Goal: Transaction & Acquisition: Download file/media

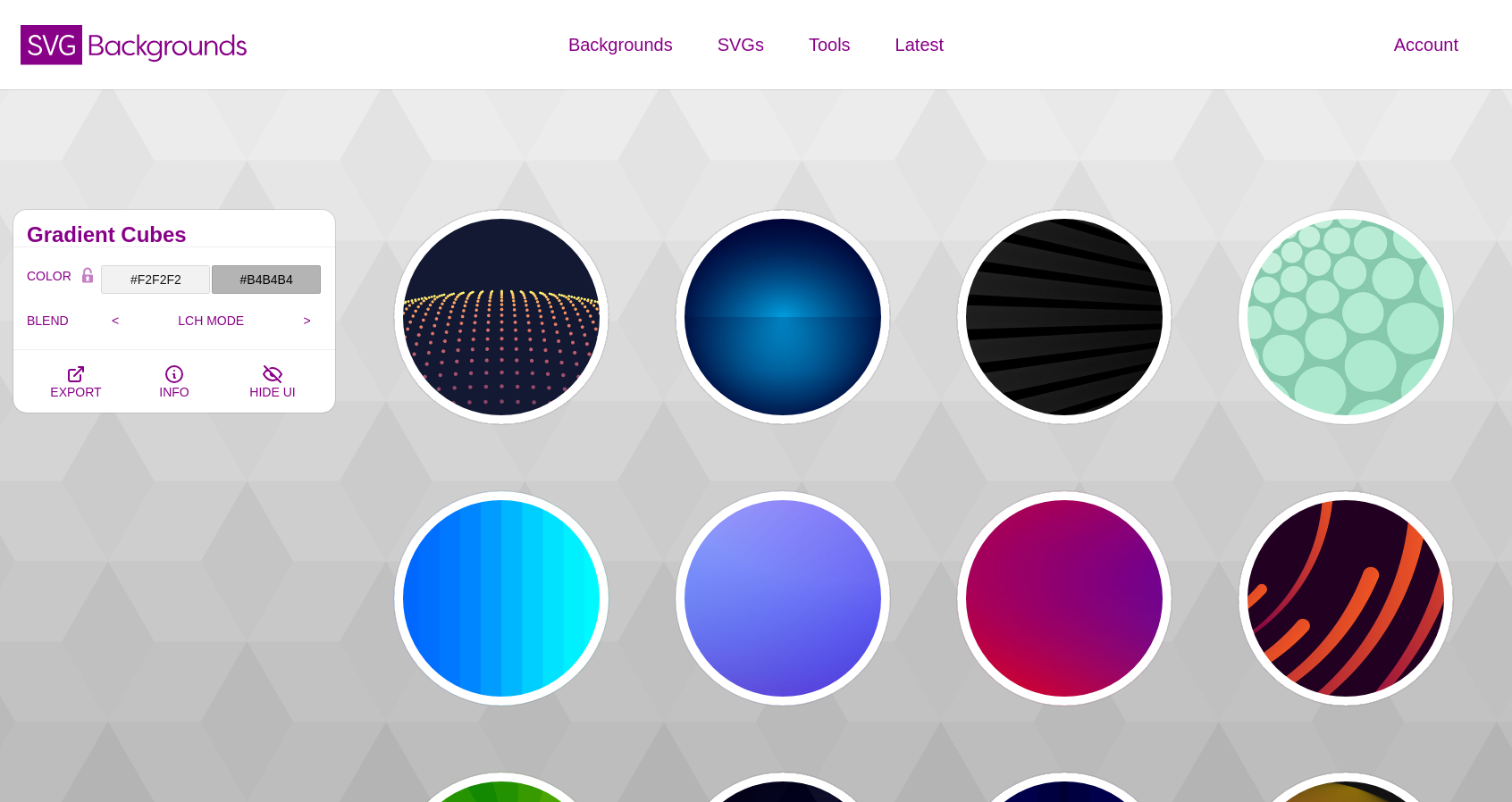
scroll to position [358, 0]
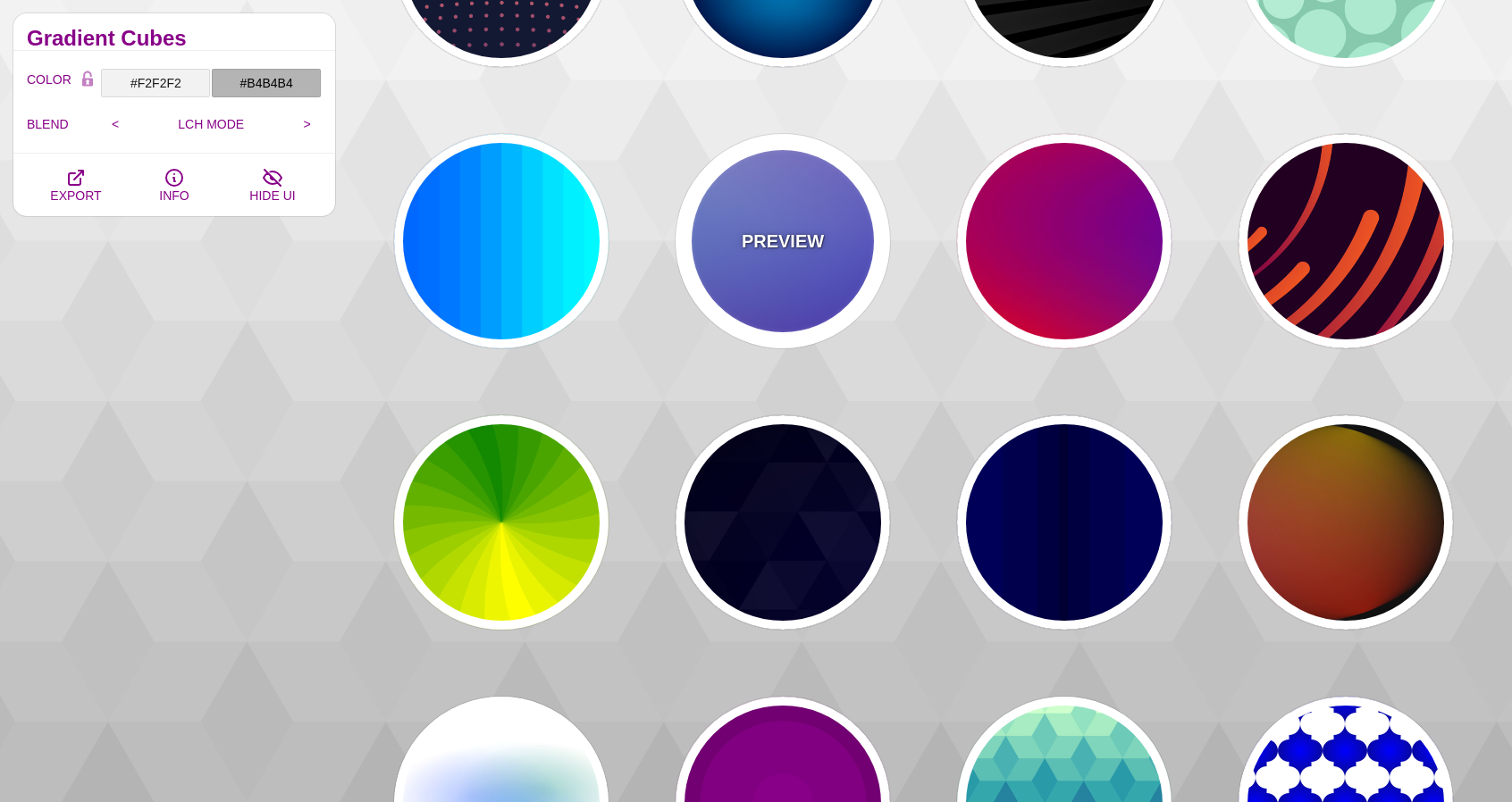
scroll to position [0, 0]
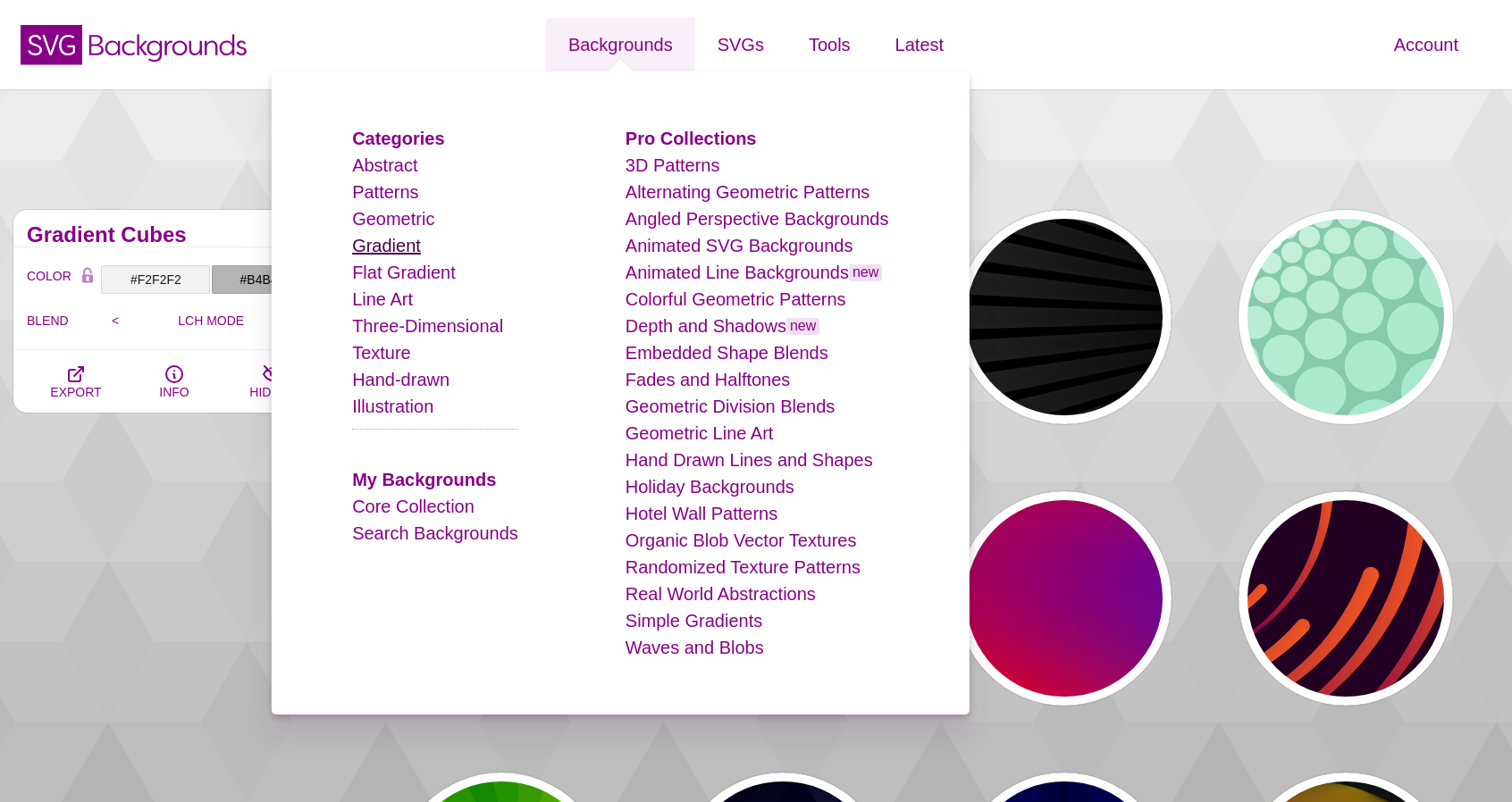
click at [417, 245] on link "Gradient" at bounding box center [386, 246] width 69 height 20
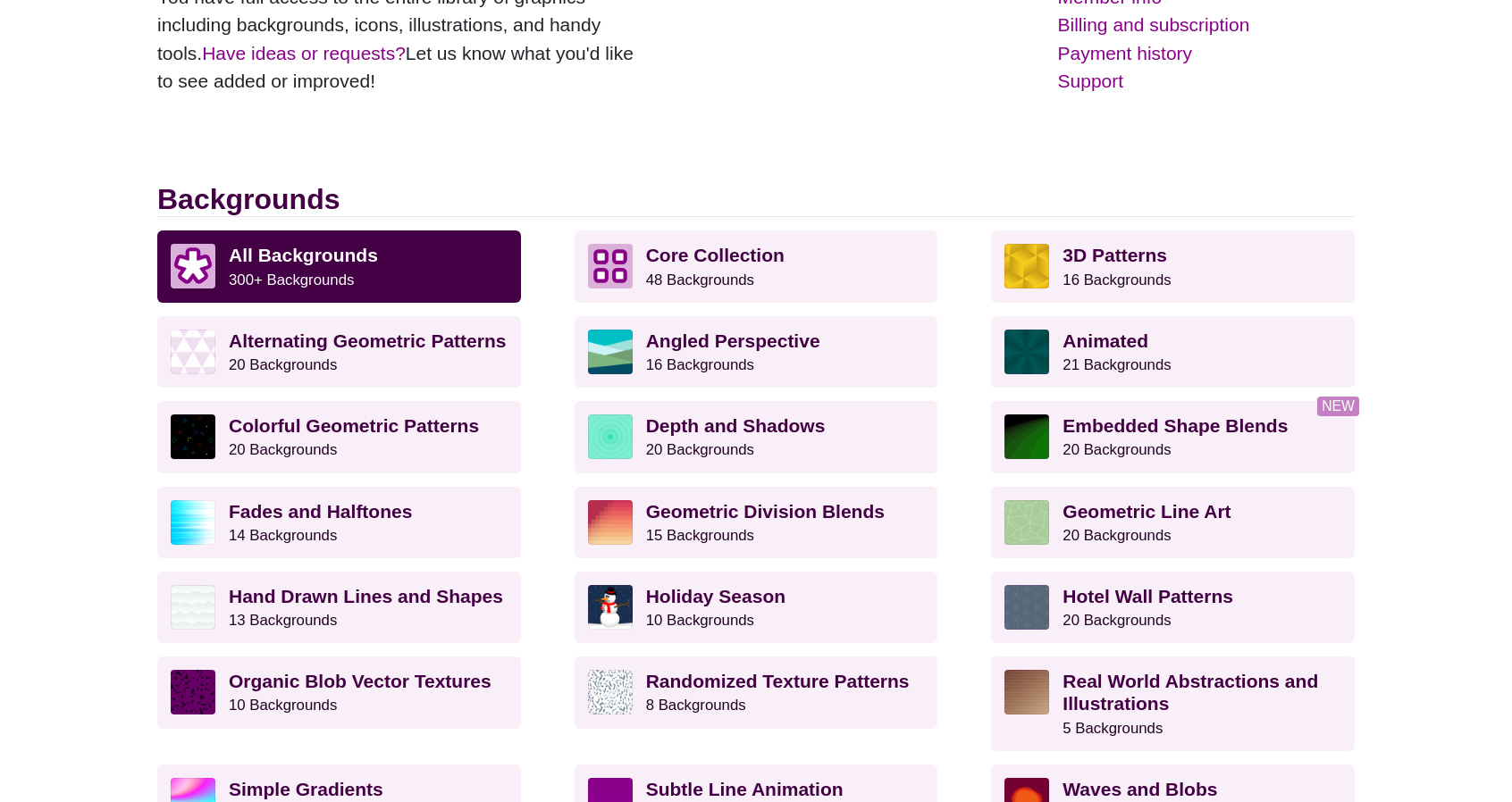
scroll to position [358, 0]
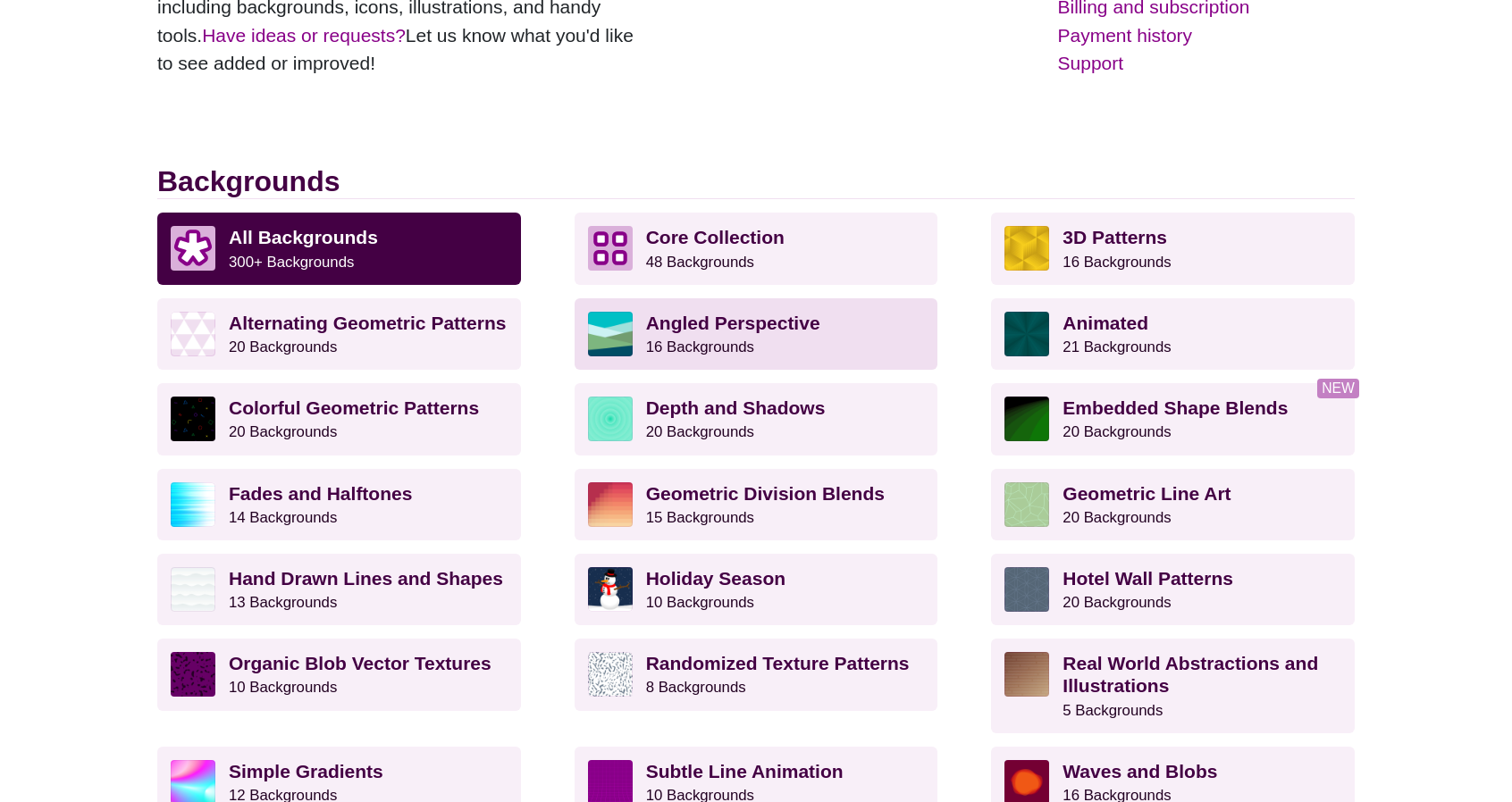
click at [770, 328] on strong "Angled Perspective" at bounding box center [734, 322] width 174 height 20
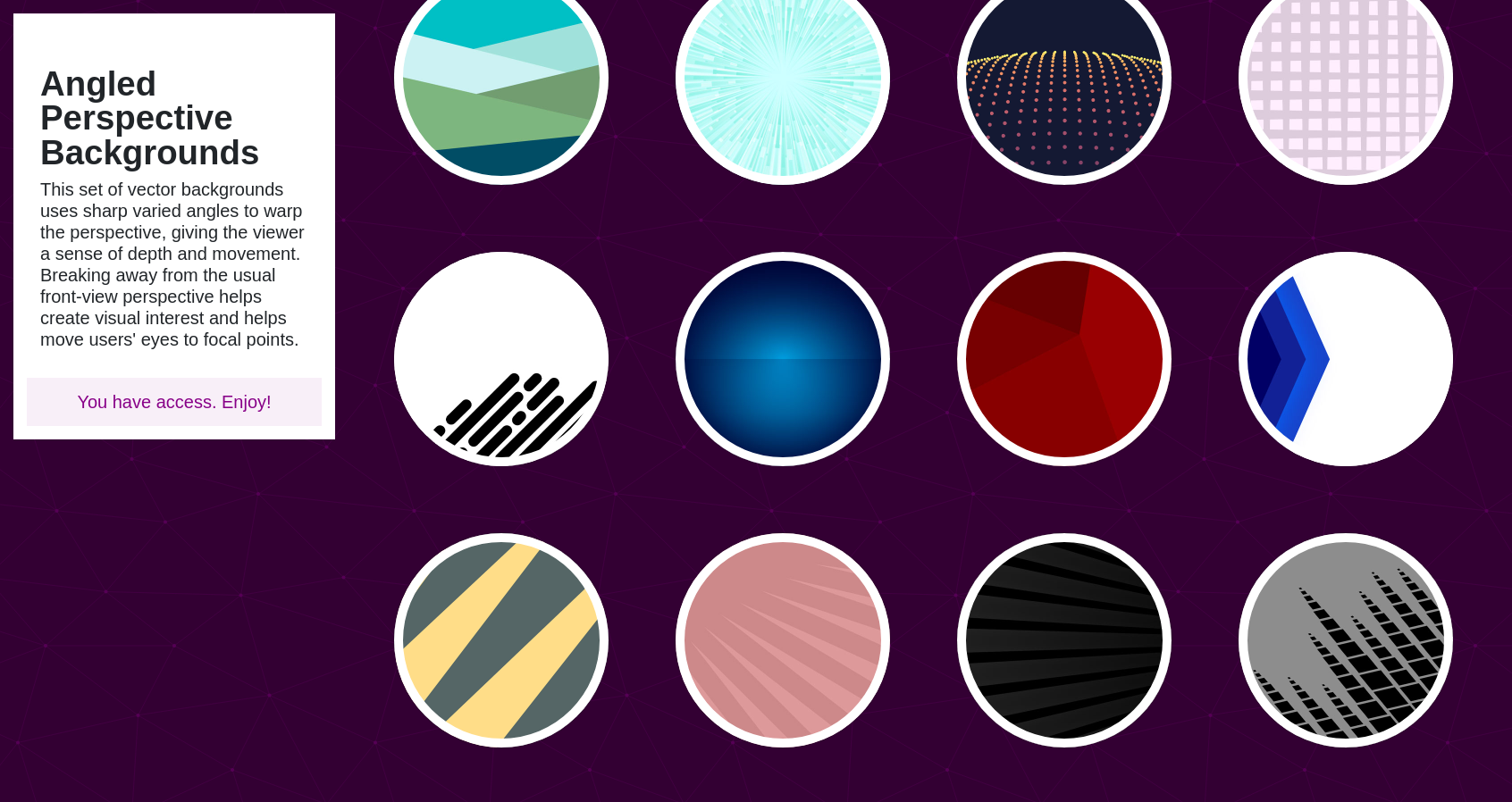
scroll to position [268, 0]
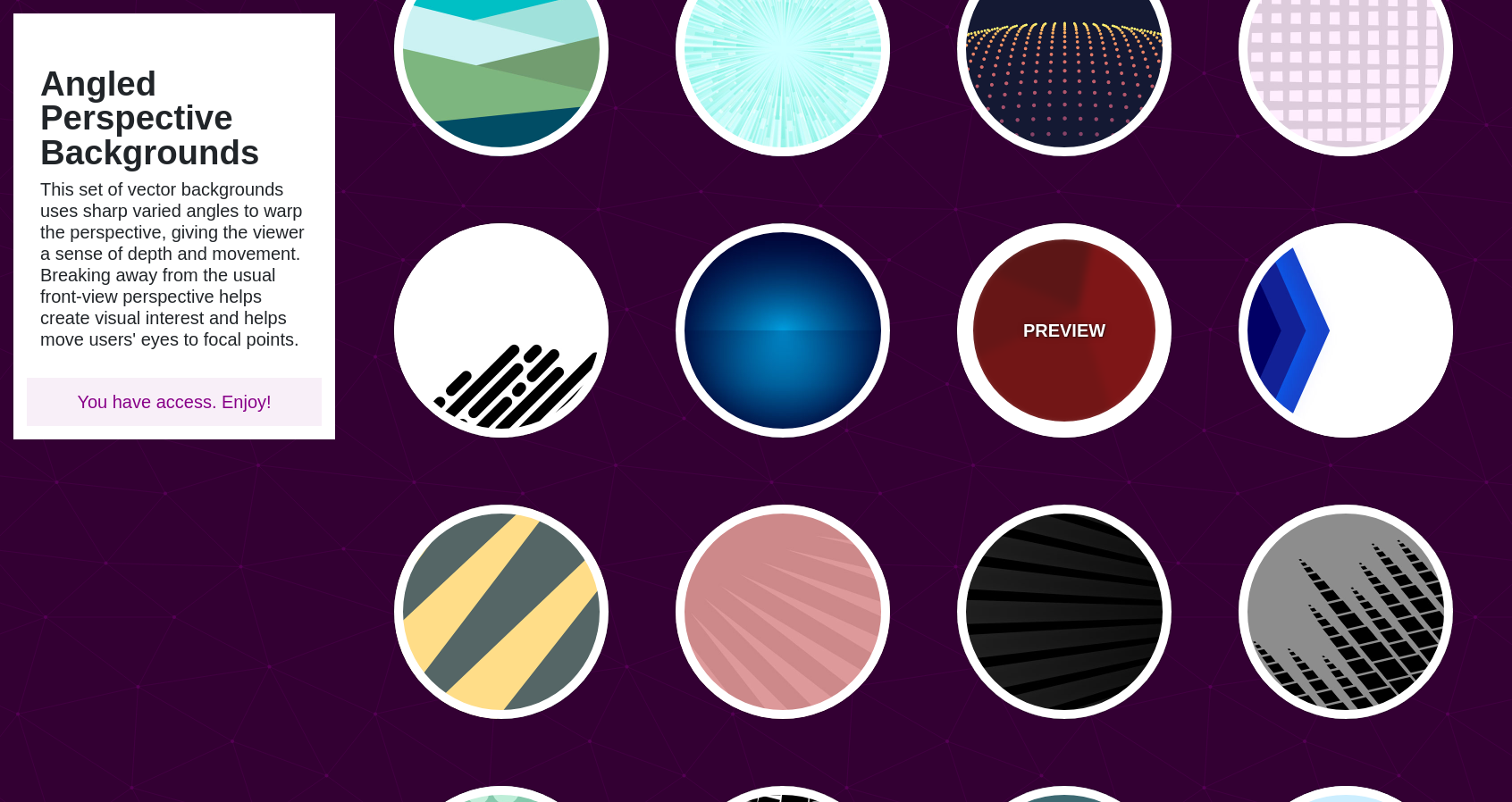
click at [1073, 304] on div "PREVIEW" at bounding box center [1064, 331] width 214 height 214
type input "#990000"
type input "#660000"
type input "#770000"
type input "#880000"
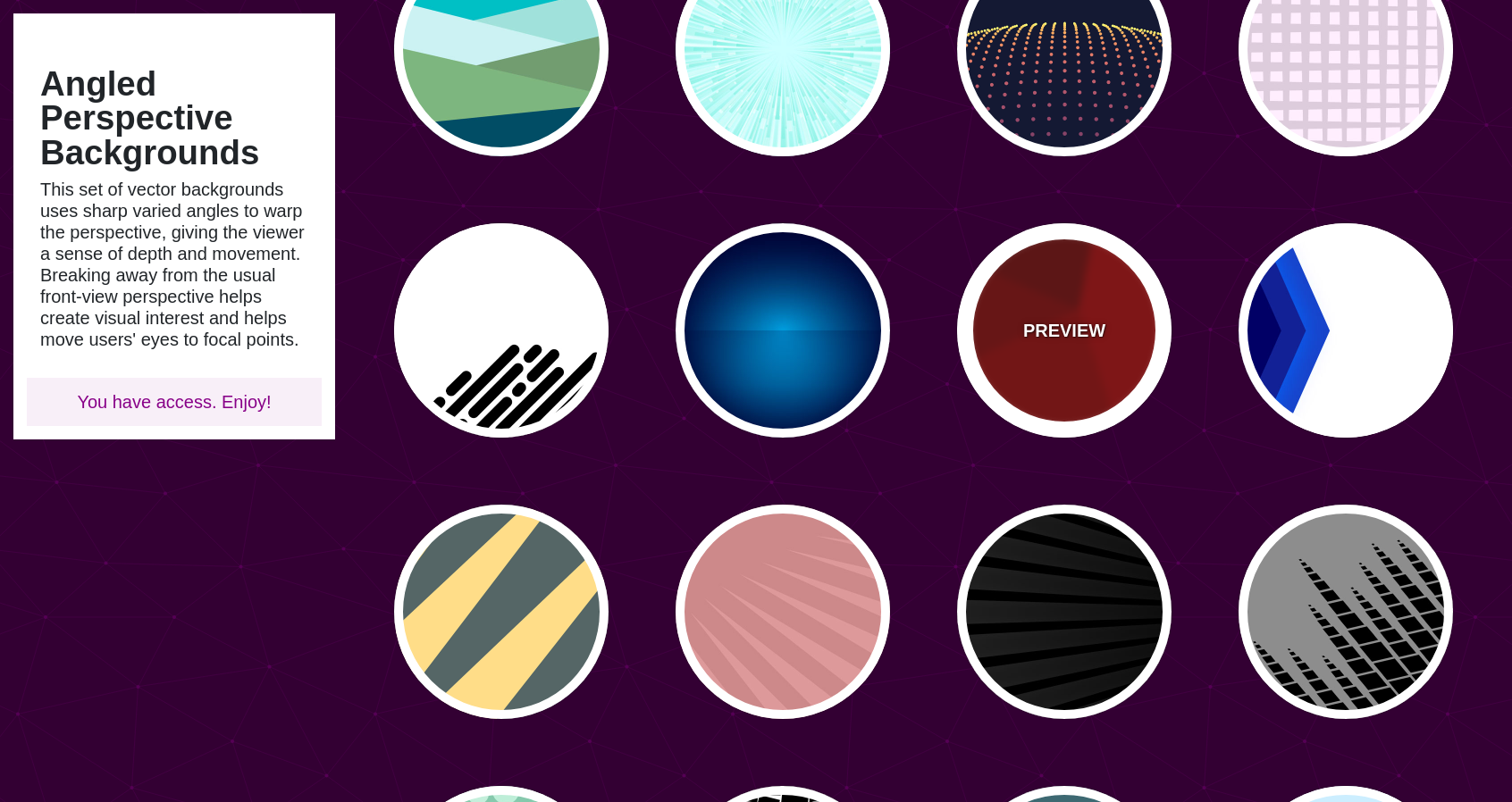
type input "0"
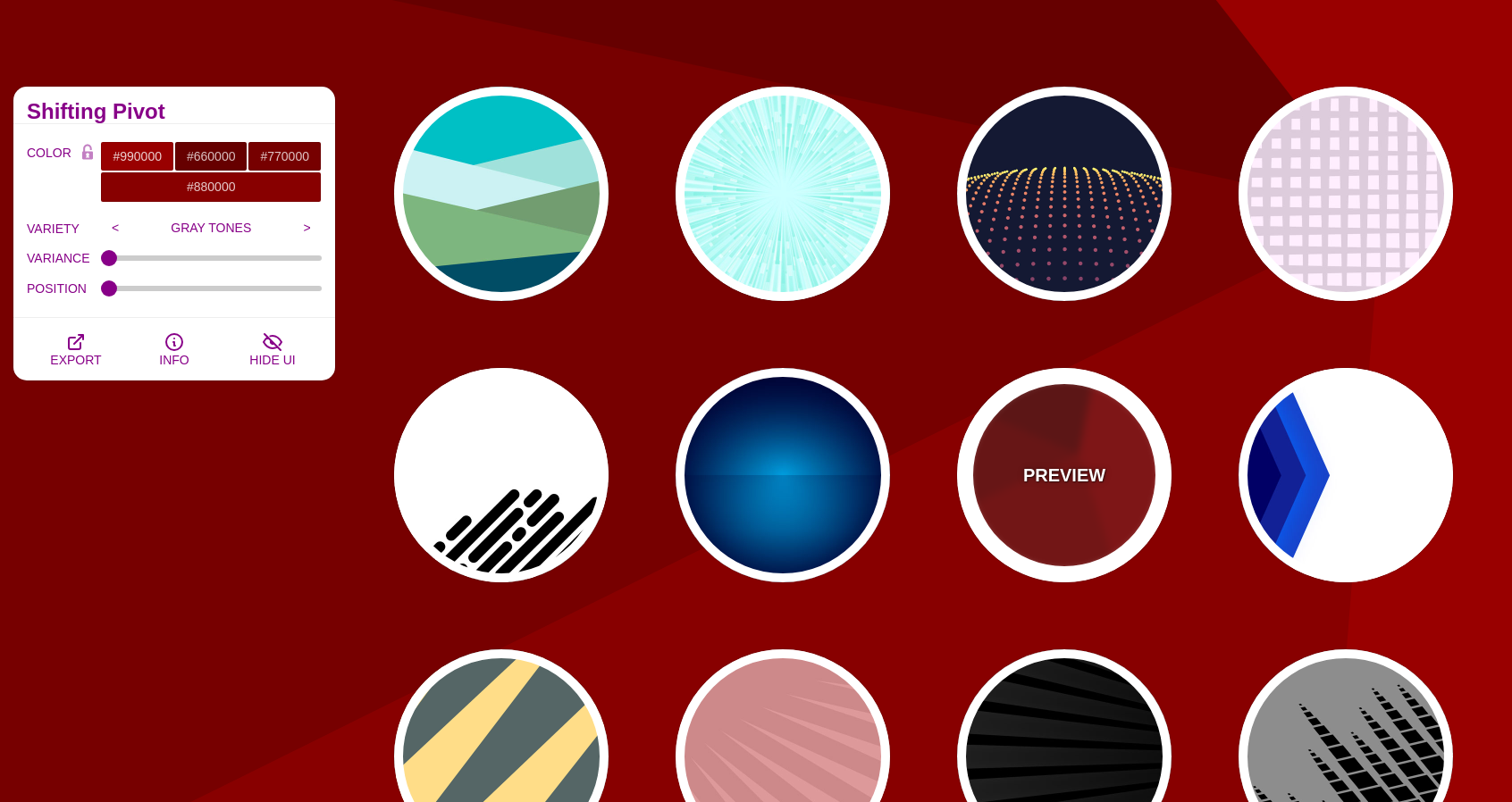
scroll to position [0, 0]
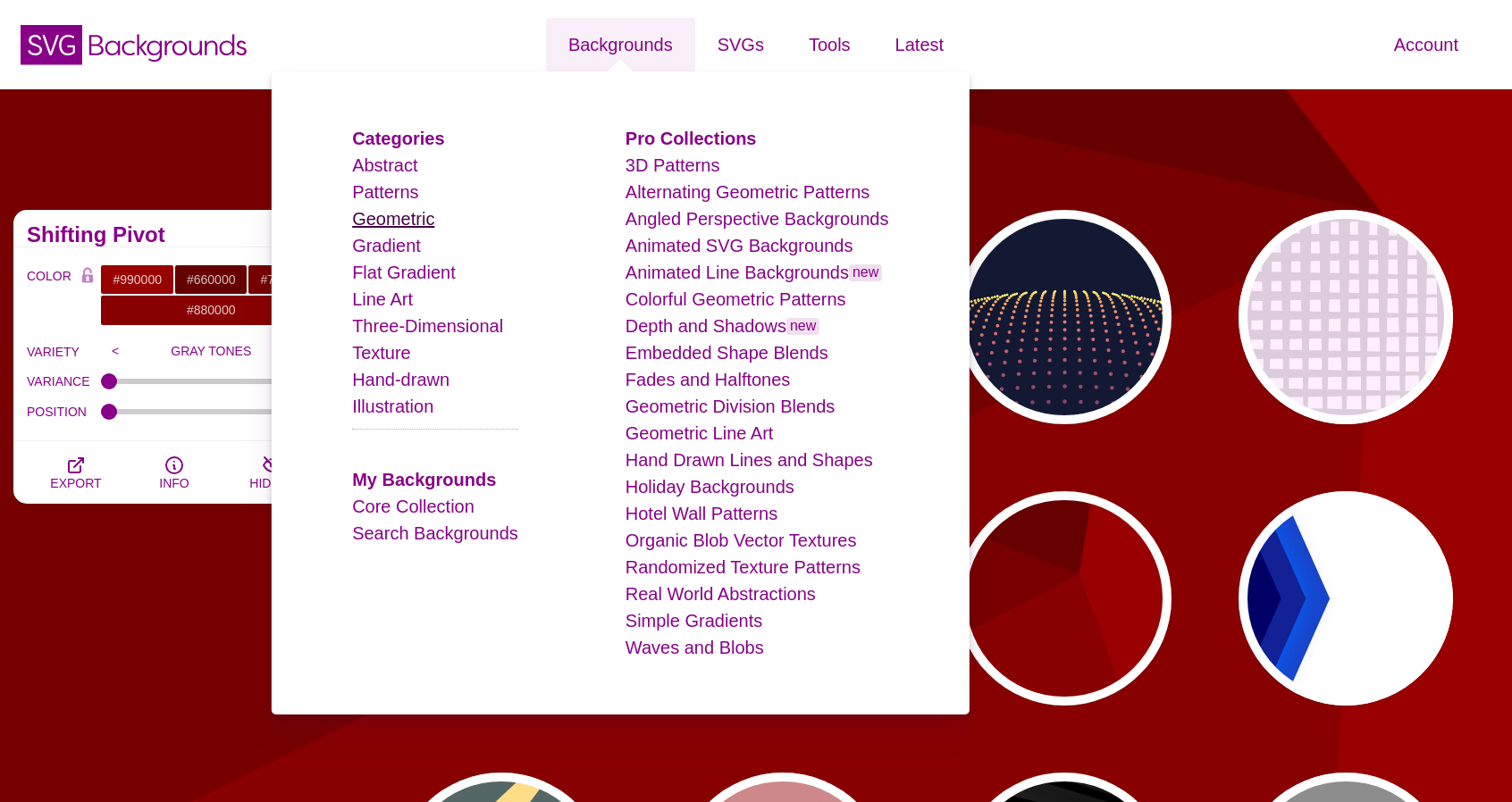
click at [417, 228] on link "Geometric" at bounding box center [393, 219] width 82 height 20
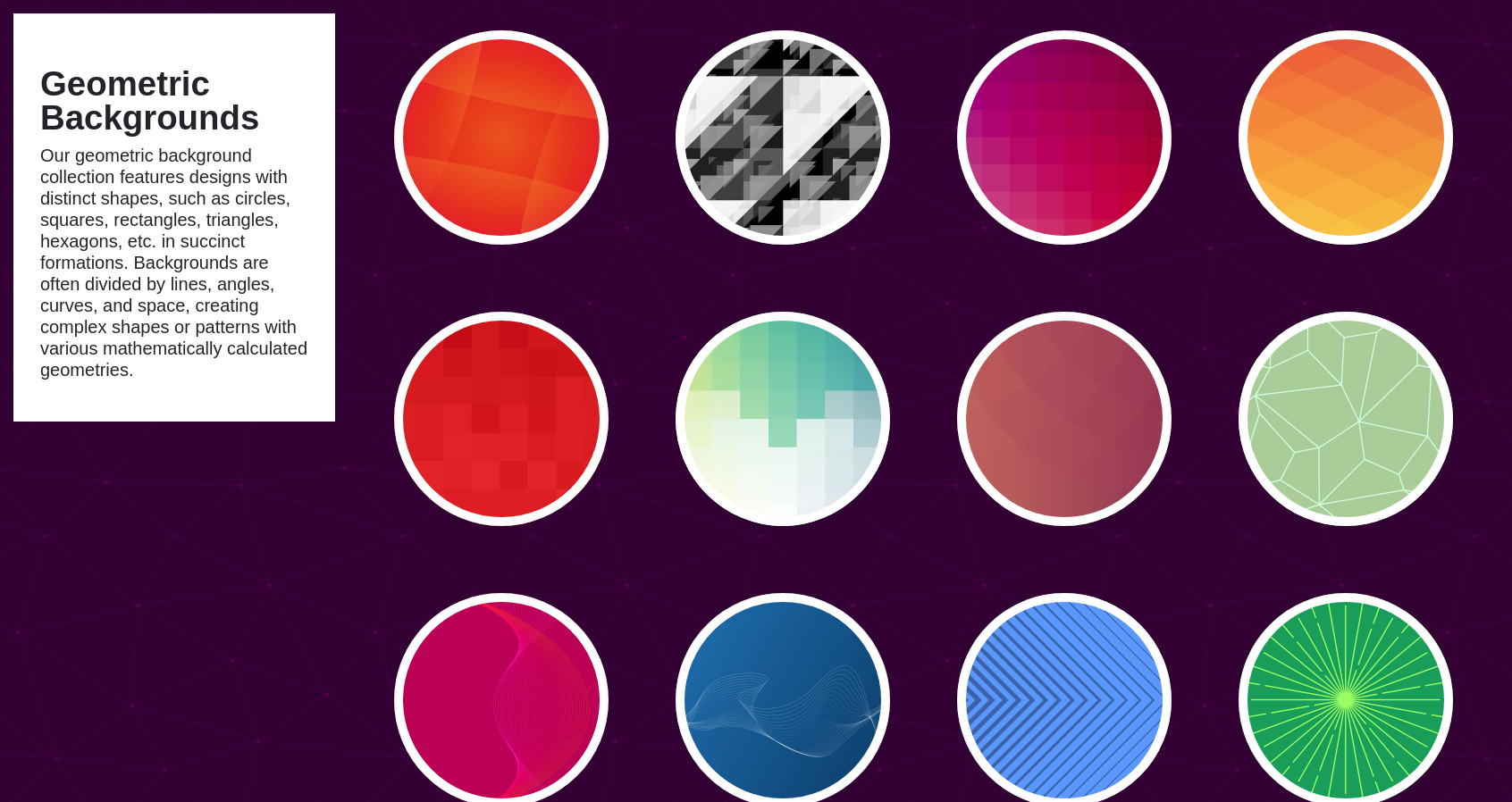
scroll to position [7476, 0]
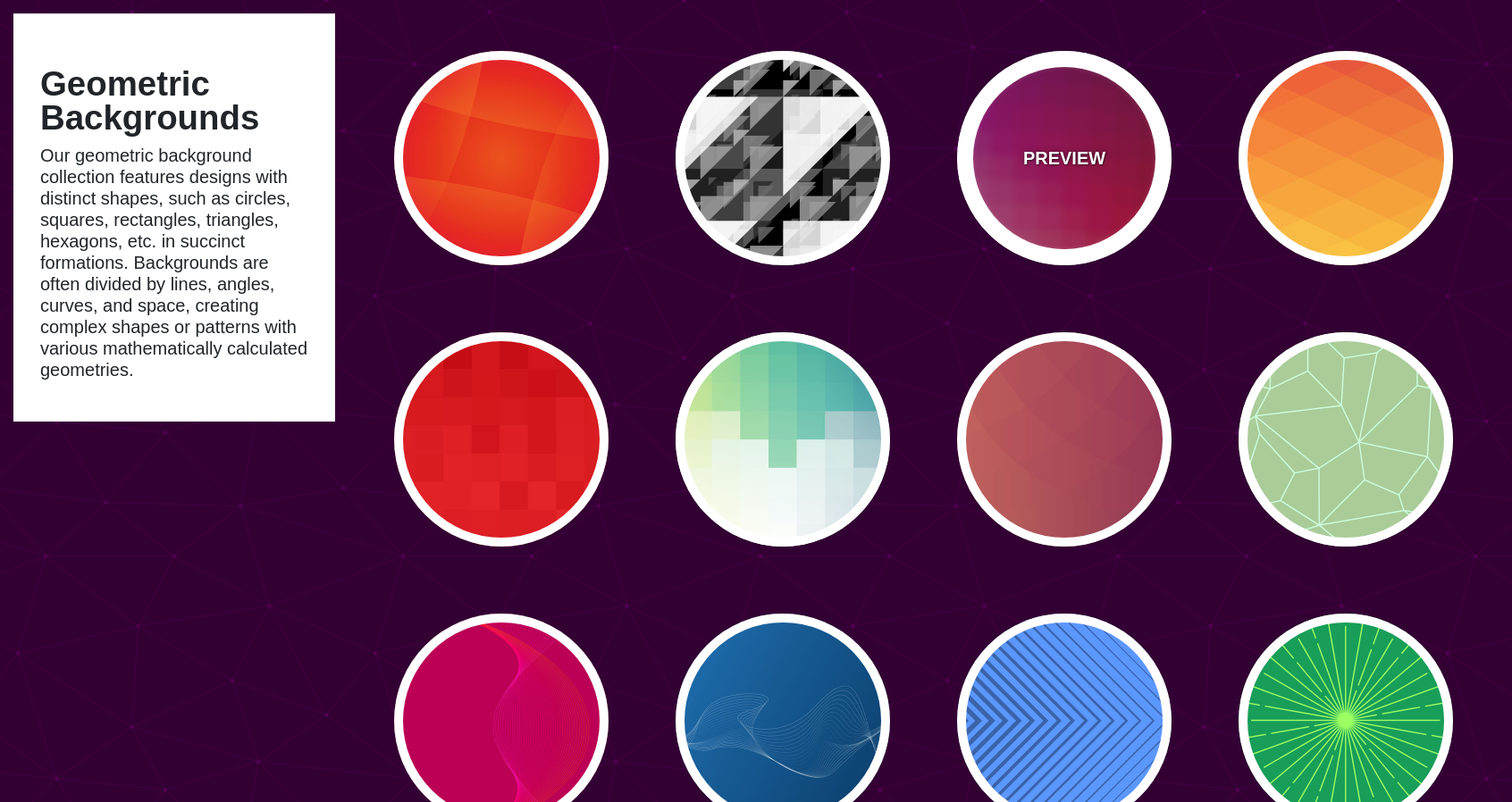
click at [1115, 171] on div "PREVIEW" at bounding box center [1064, 158] width 214 height 214
type input "#880077"
type input "#CC2222"
type input "0"
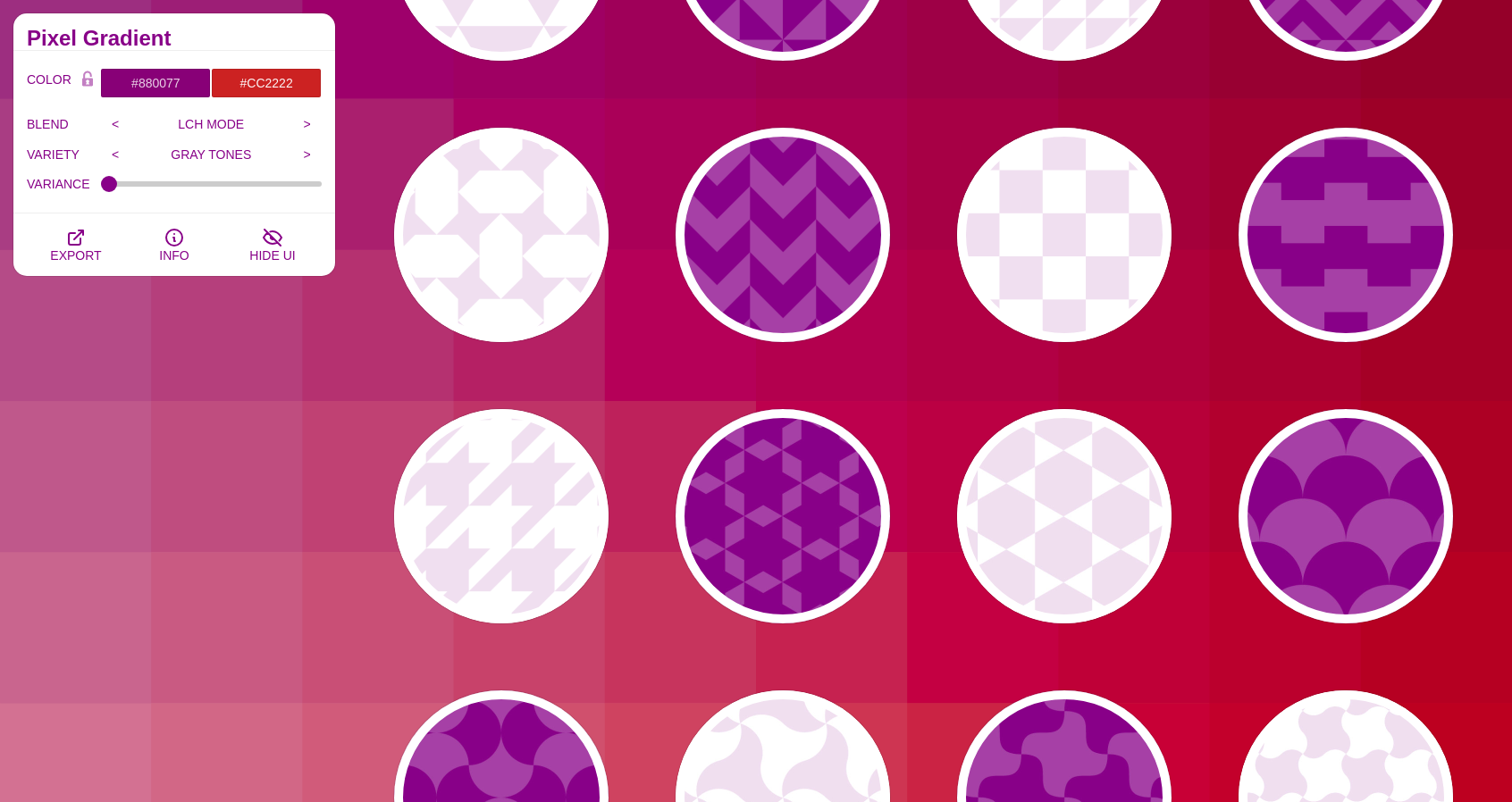
scroll to position [0, 0]
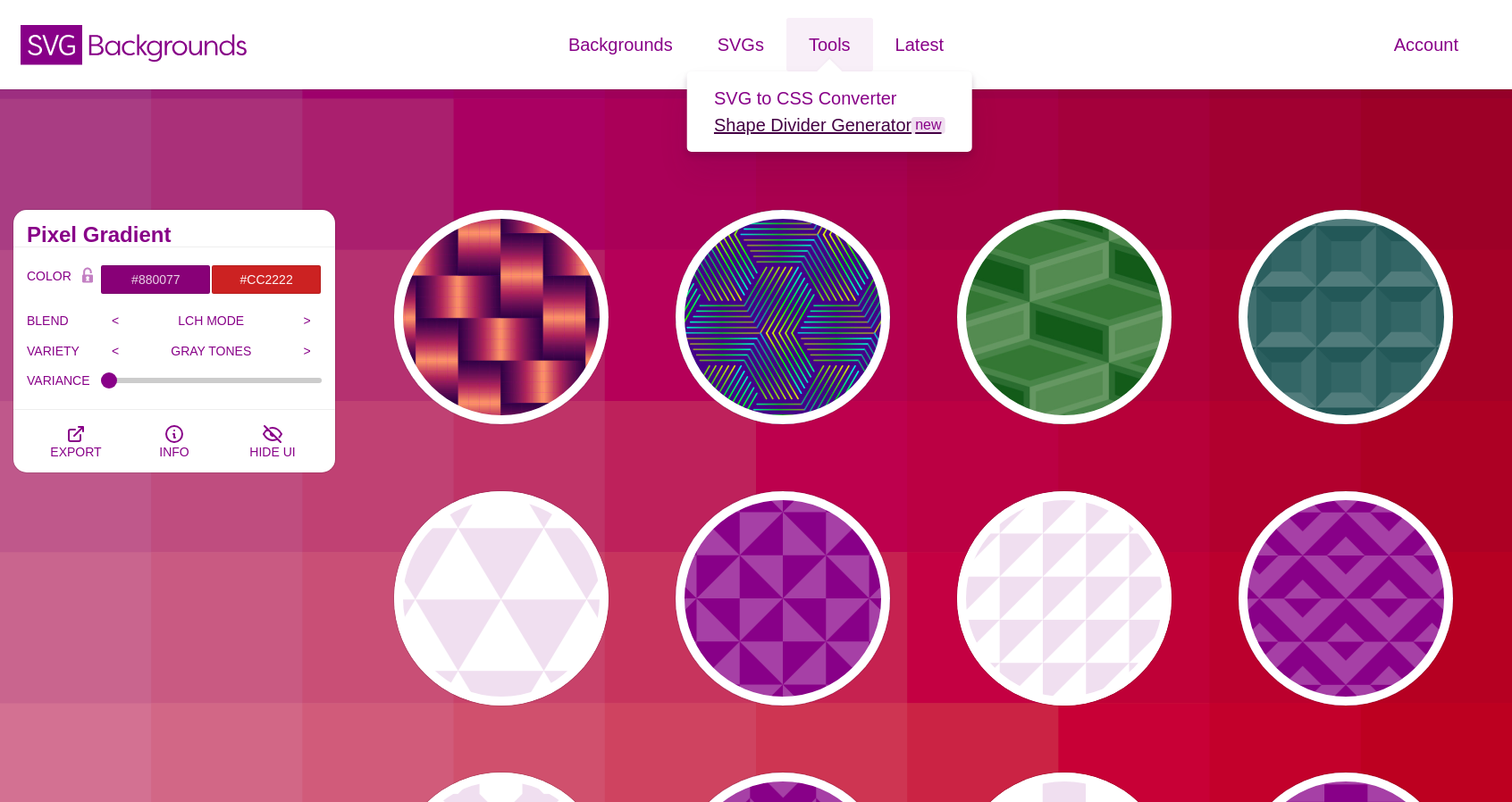
click at [787, 128] on link "Shape Divider Generator new" at bounding box center [830, 125] width 231 height 20
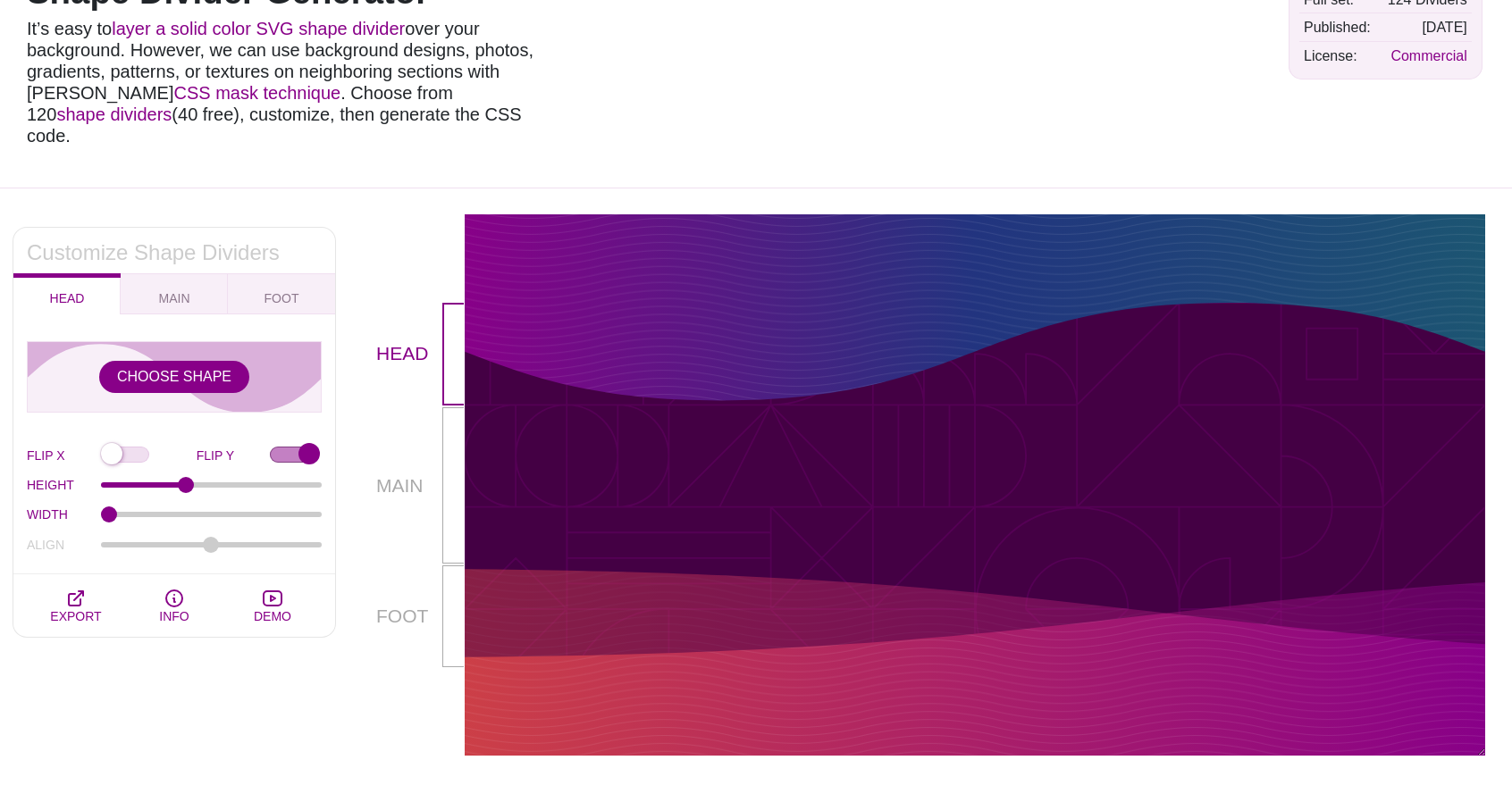
scroll to position [179, 0]
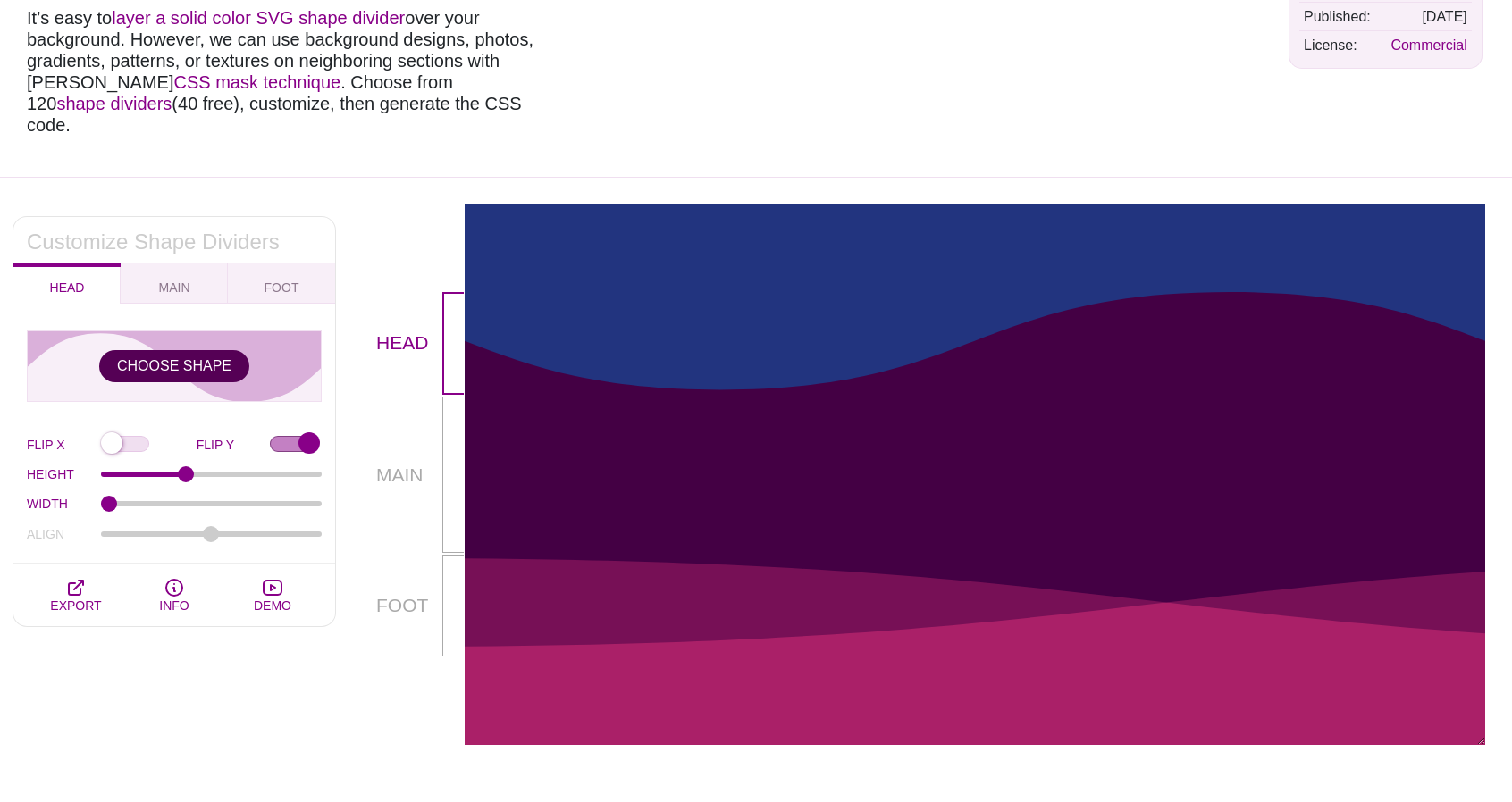
click at [200, 350] on button "CHOOSE SHAPE" at bounding box center [174, 366] width 150 height 33
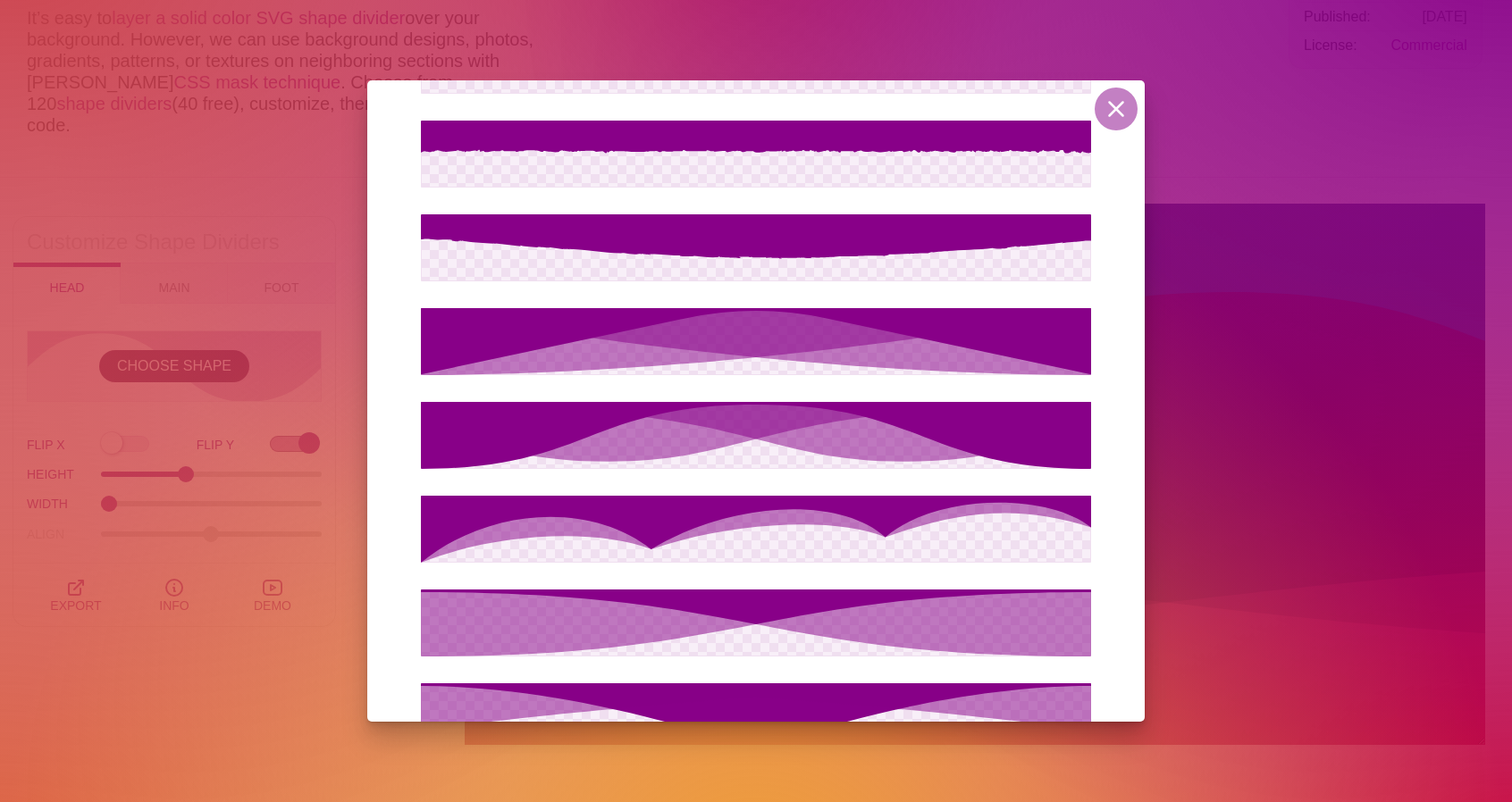
scroll to position [2563, 0]
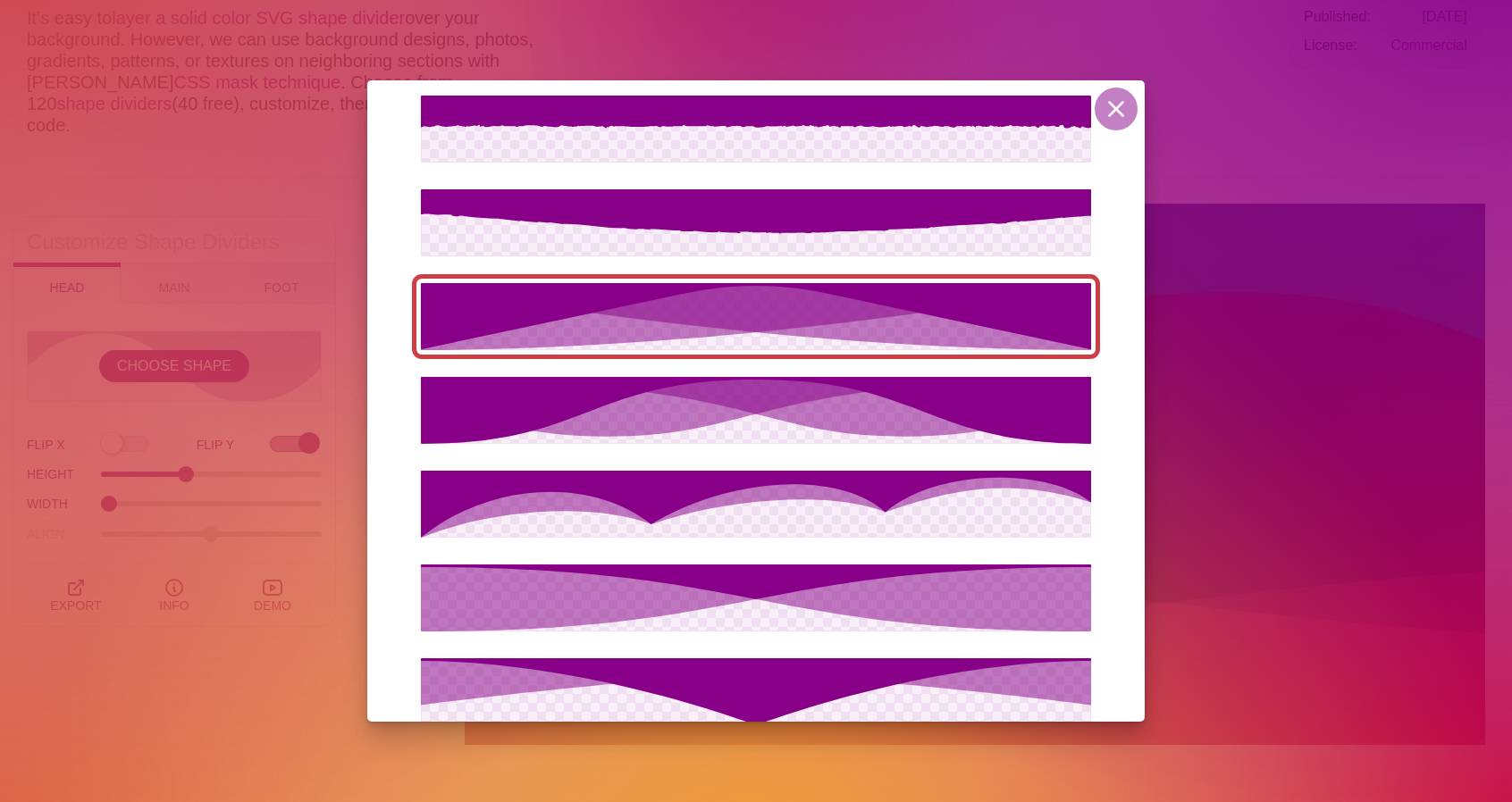
click at [1041, 307] on icon at bounding box center [756, 315] width 670 height 66
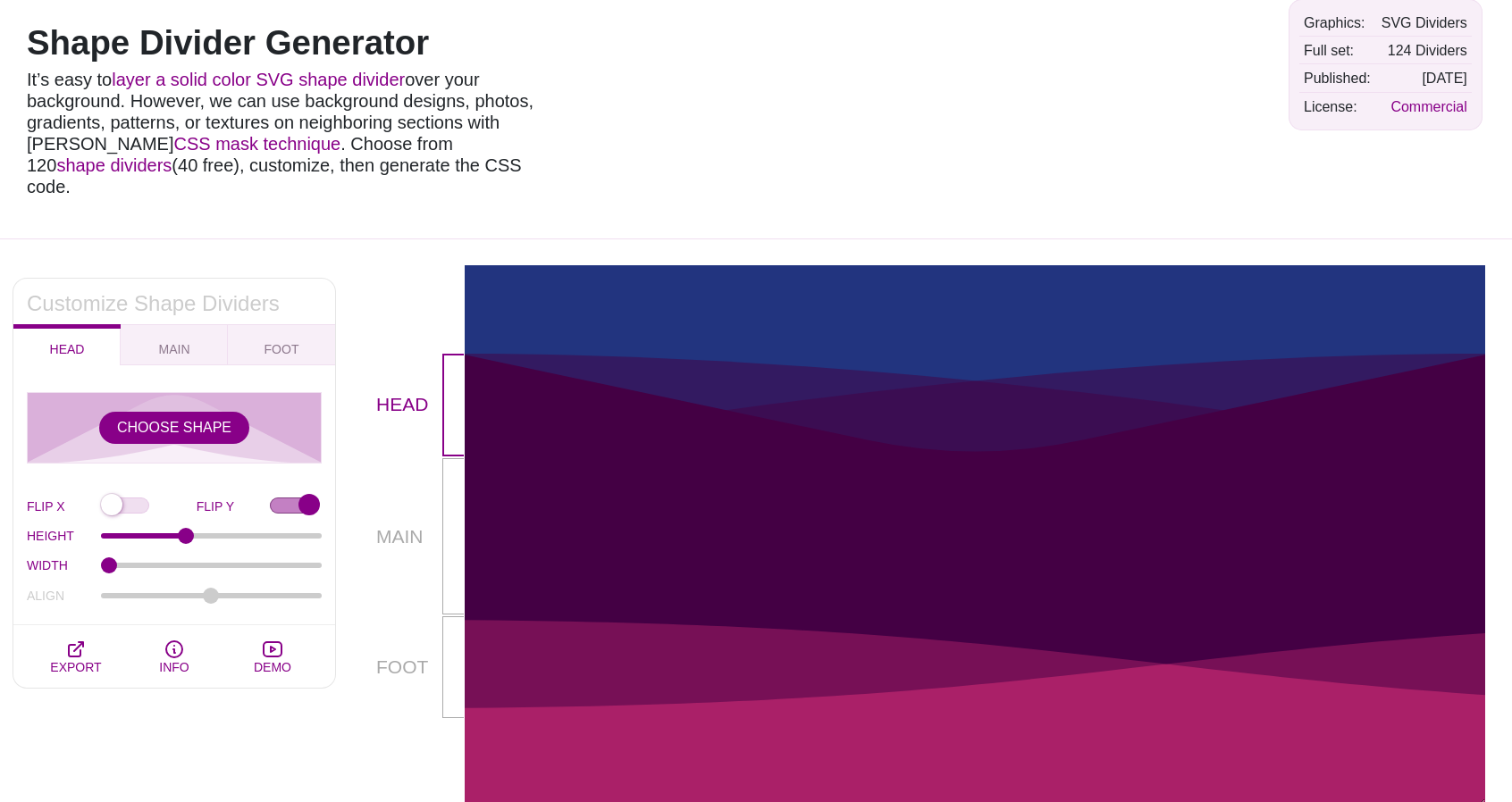
scroll to position [89, 0]
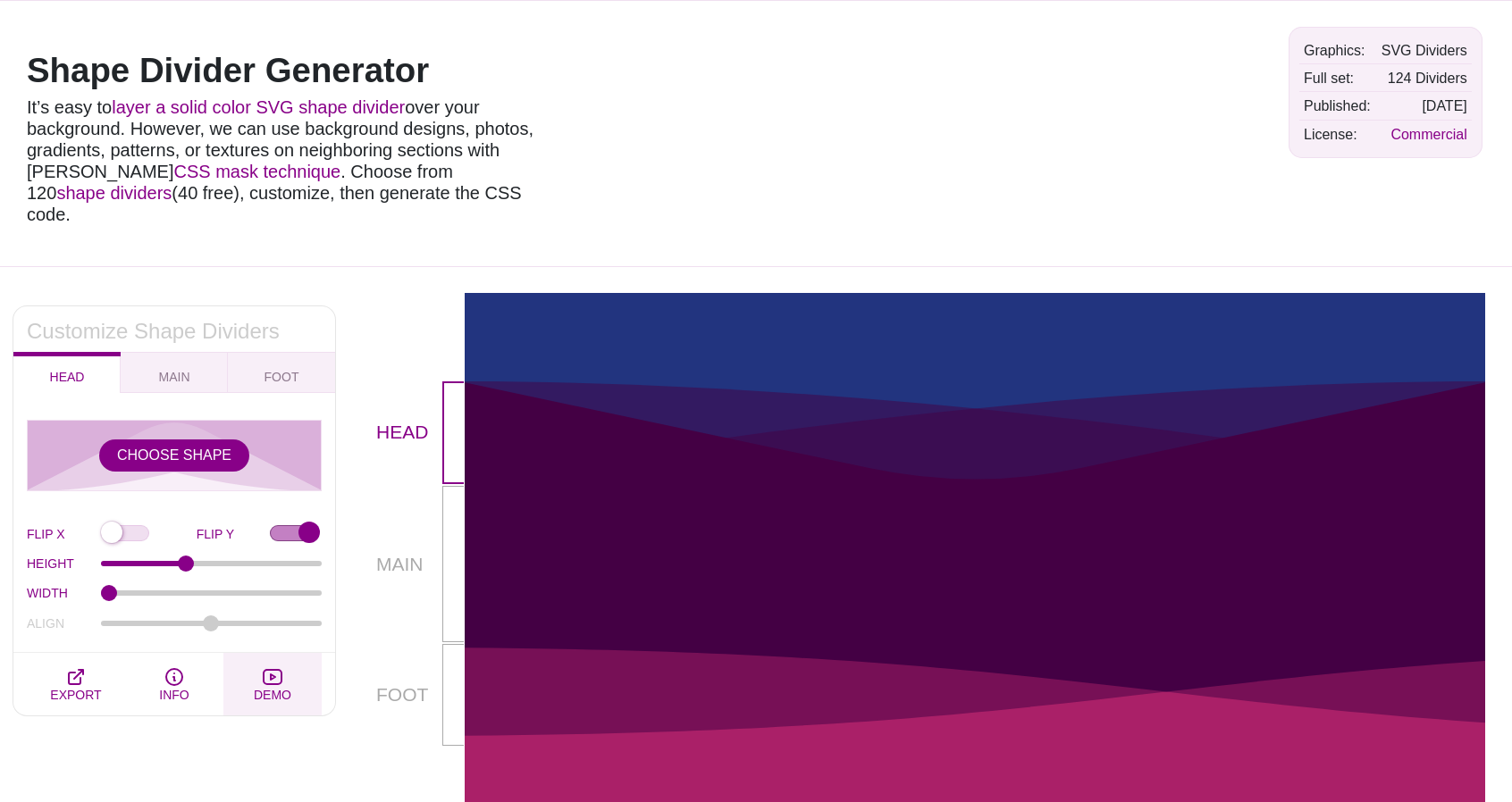
click at [269, 666] on icon "button" at bounding box center [273, 677] width 21 height 21
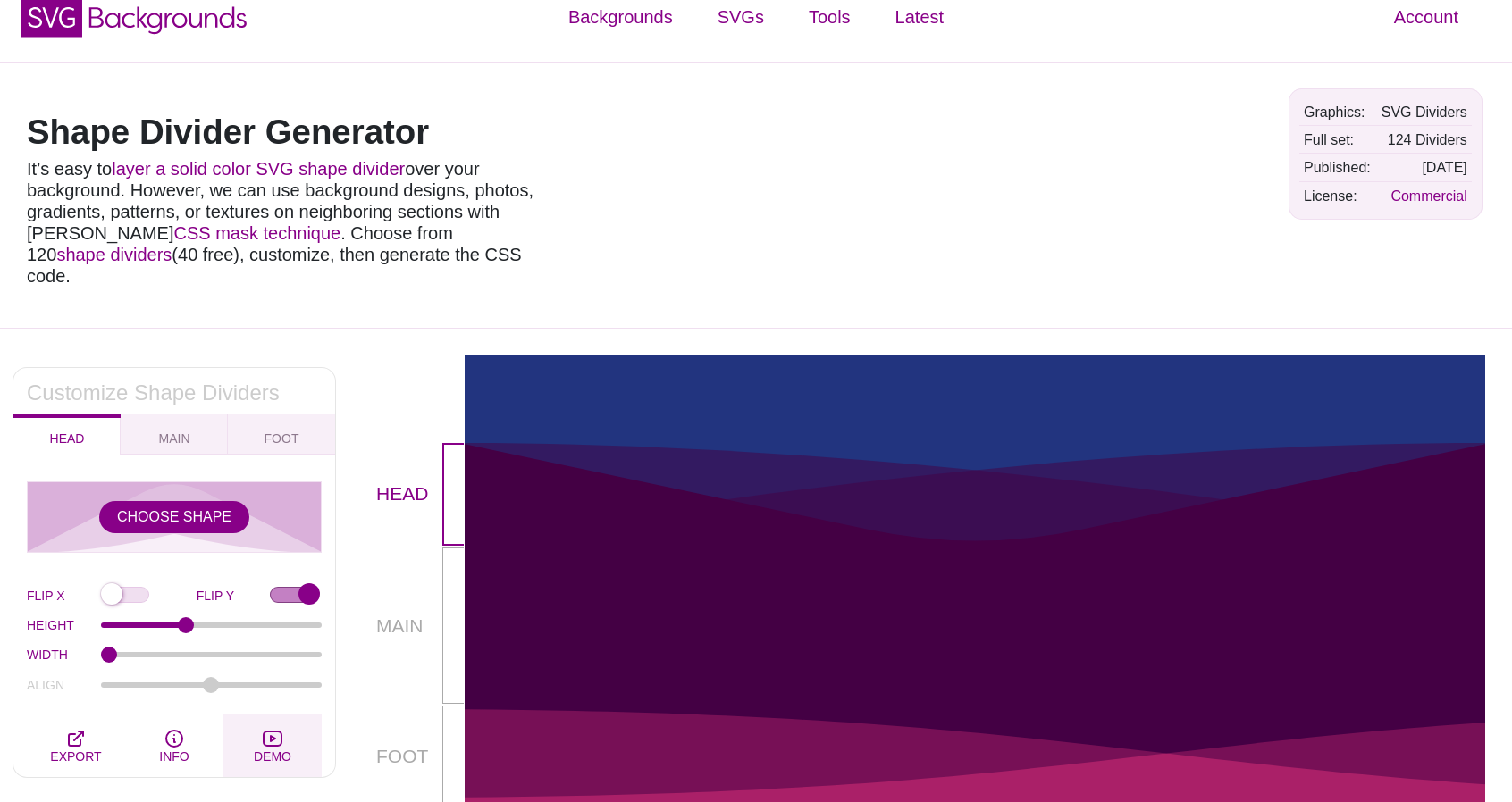
scroll to position [0, 0]
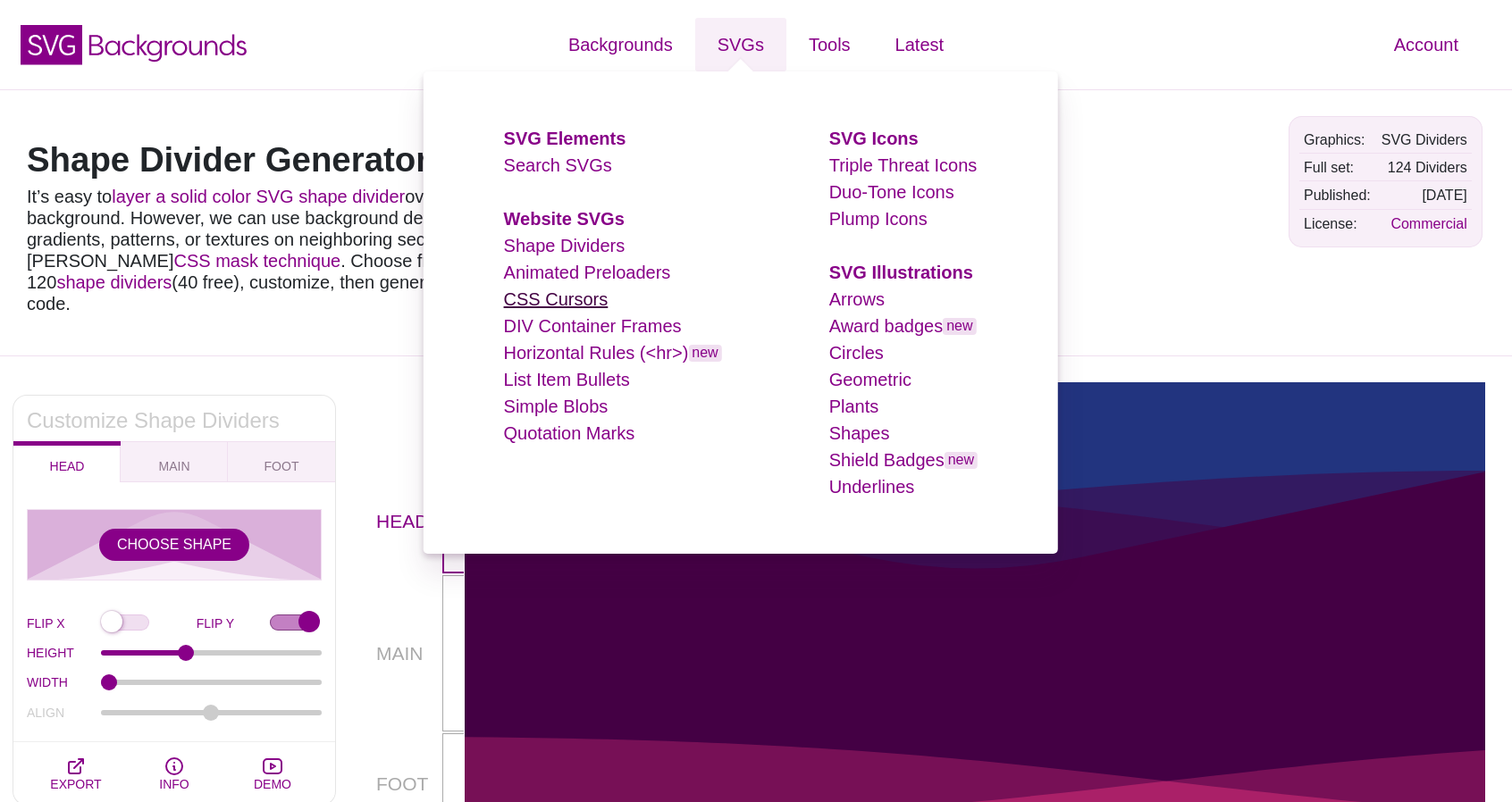
click at [584, 299] on link "CSS Cursors" at bounding box center [556, 299] width 104 height 20
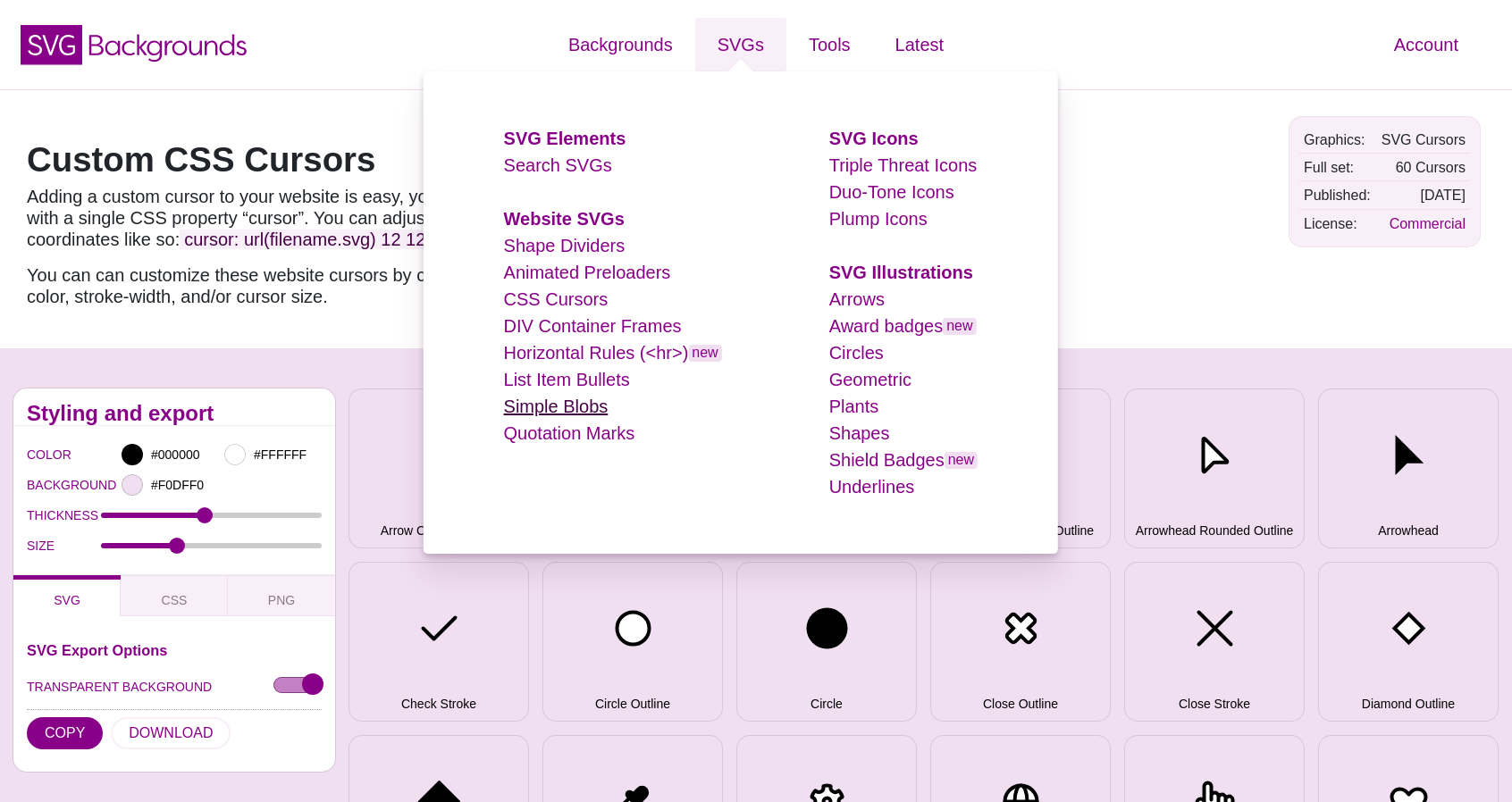
click at [579, 401] on link "Simple Blobs" at bounding box center [556, 406] width 104 height 20
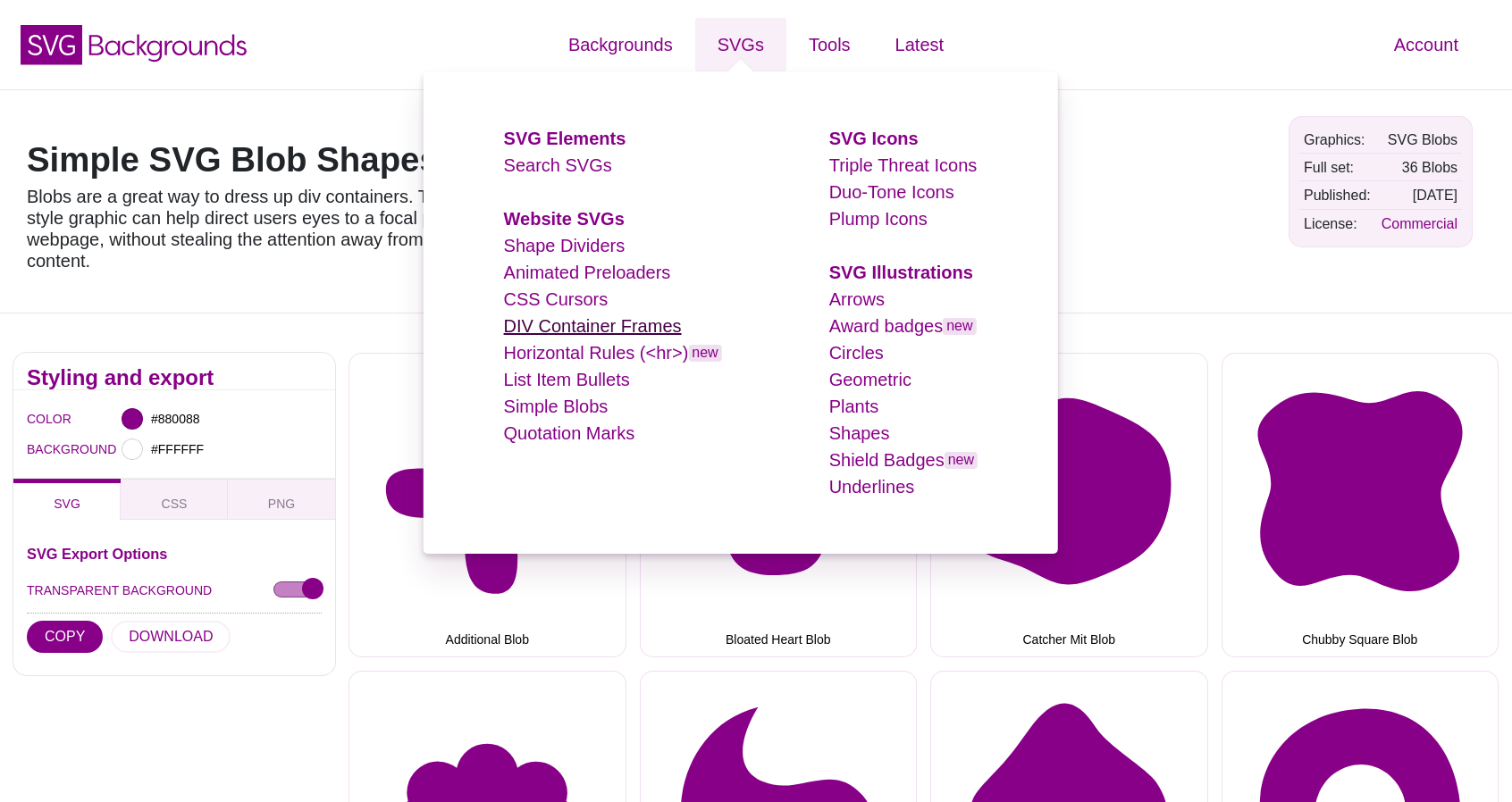
click at [636, 331] on link "DIV Container Frames" at bounding box center [593, 326] width 178 height 20
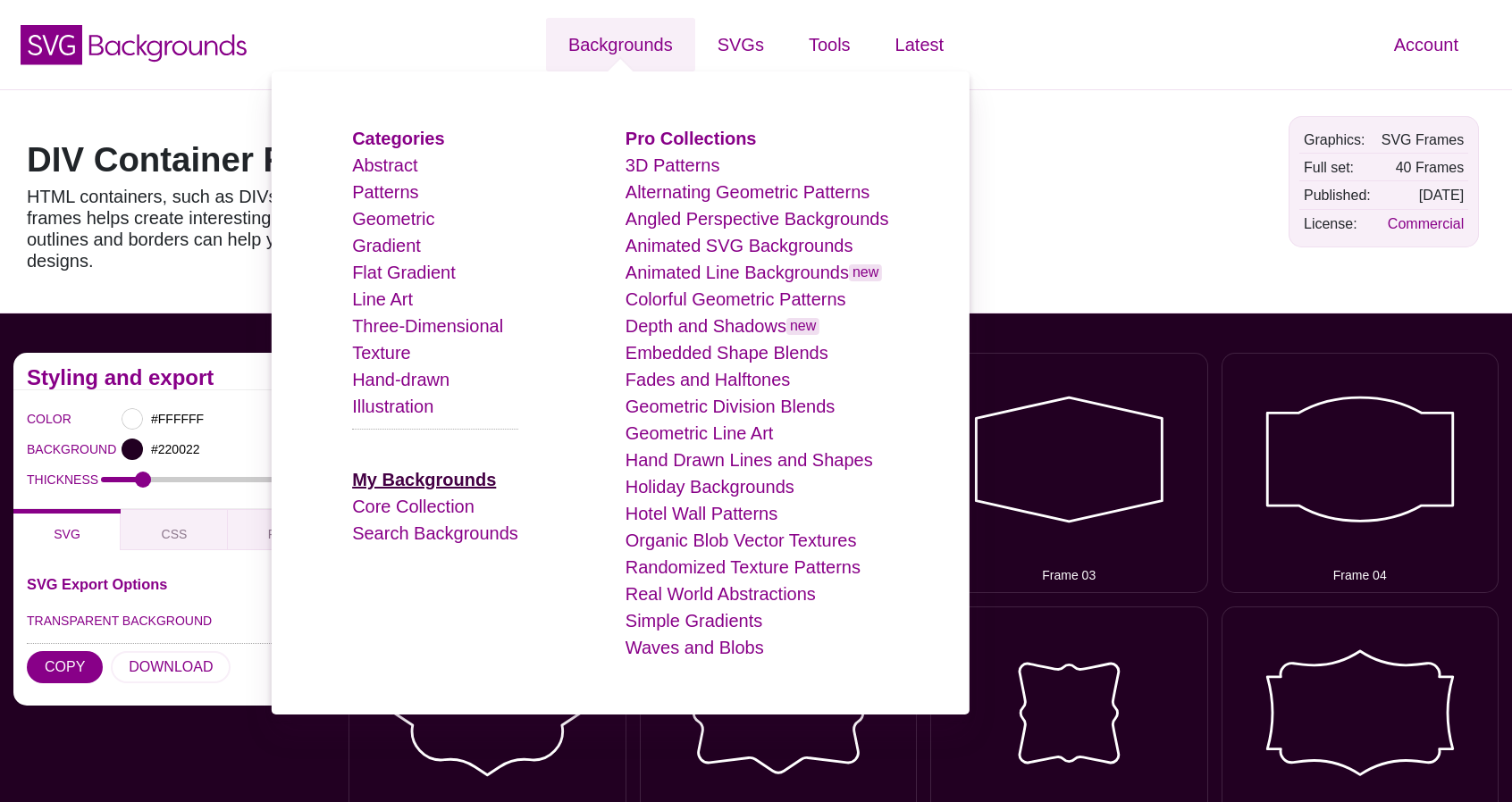
click at [458, 480] on strong "My Backgrounds" at bounding box center [424, 480] width 143 height 20
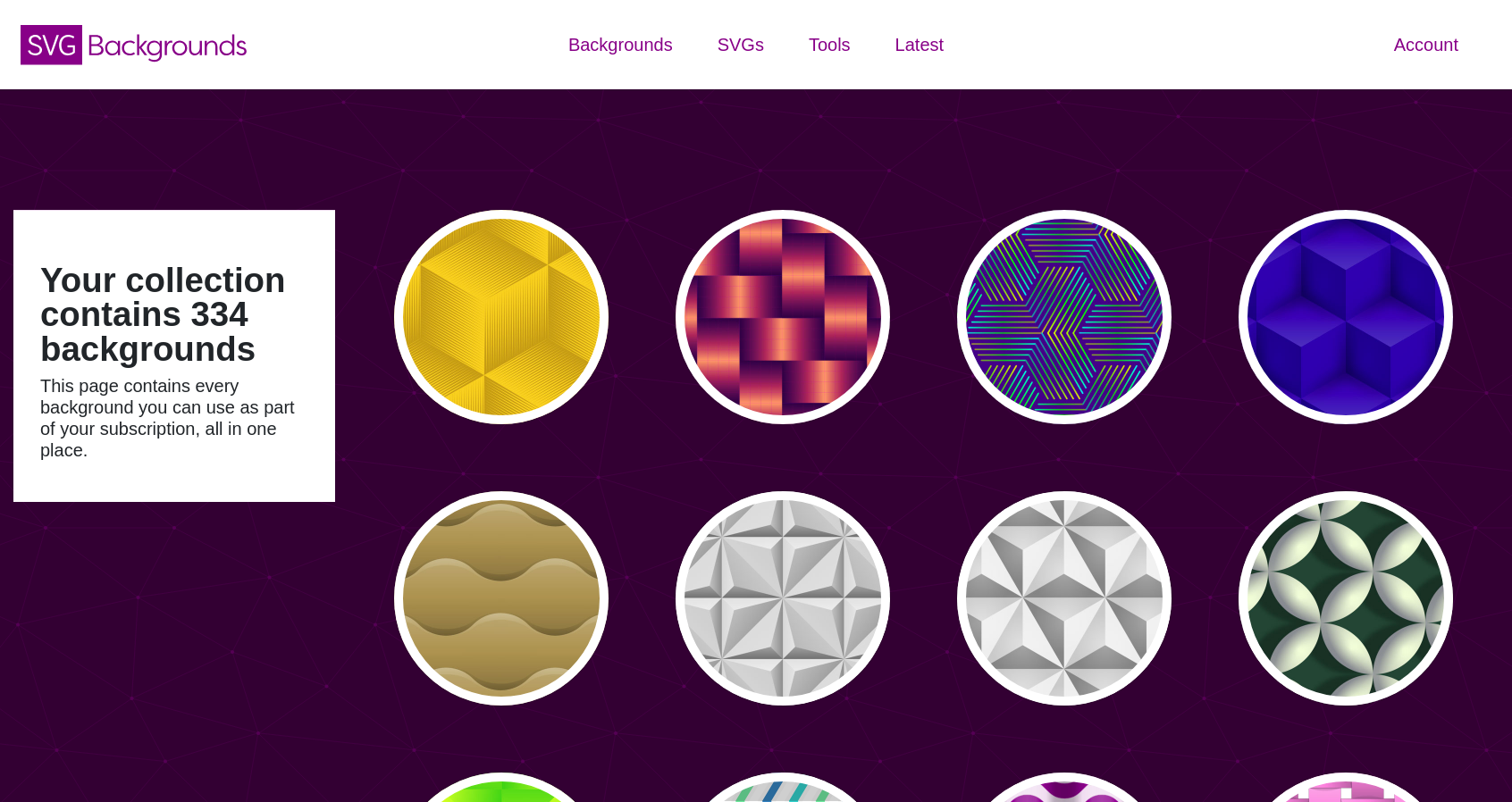
type input "#450057"
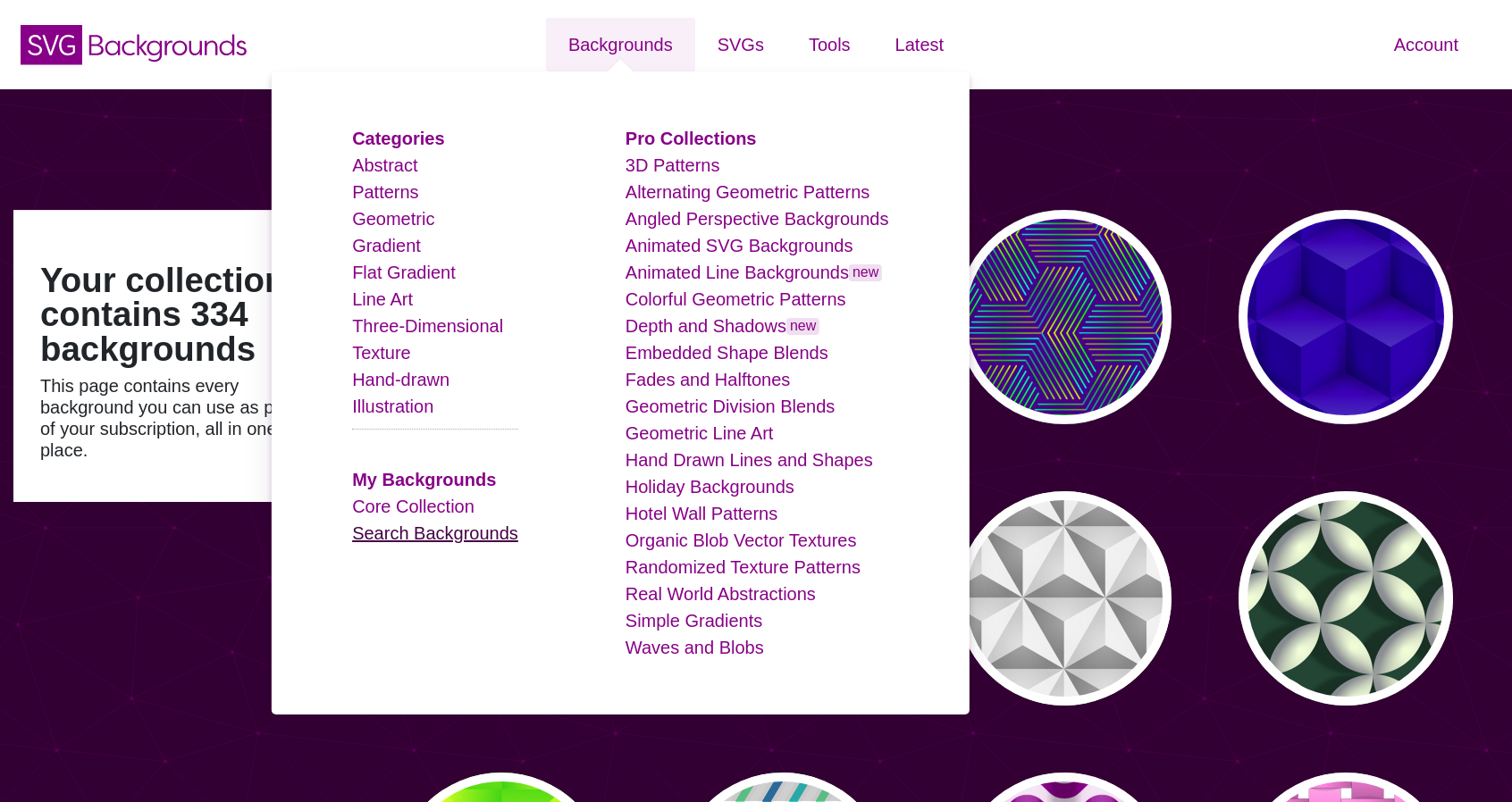
click at [404, 540] on link "Search Backgrounds" at bounding box center [435, 533] width 166 height 20
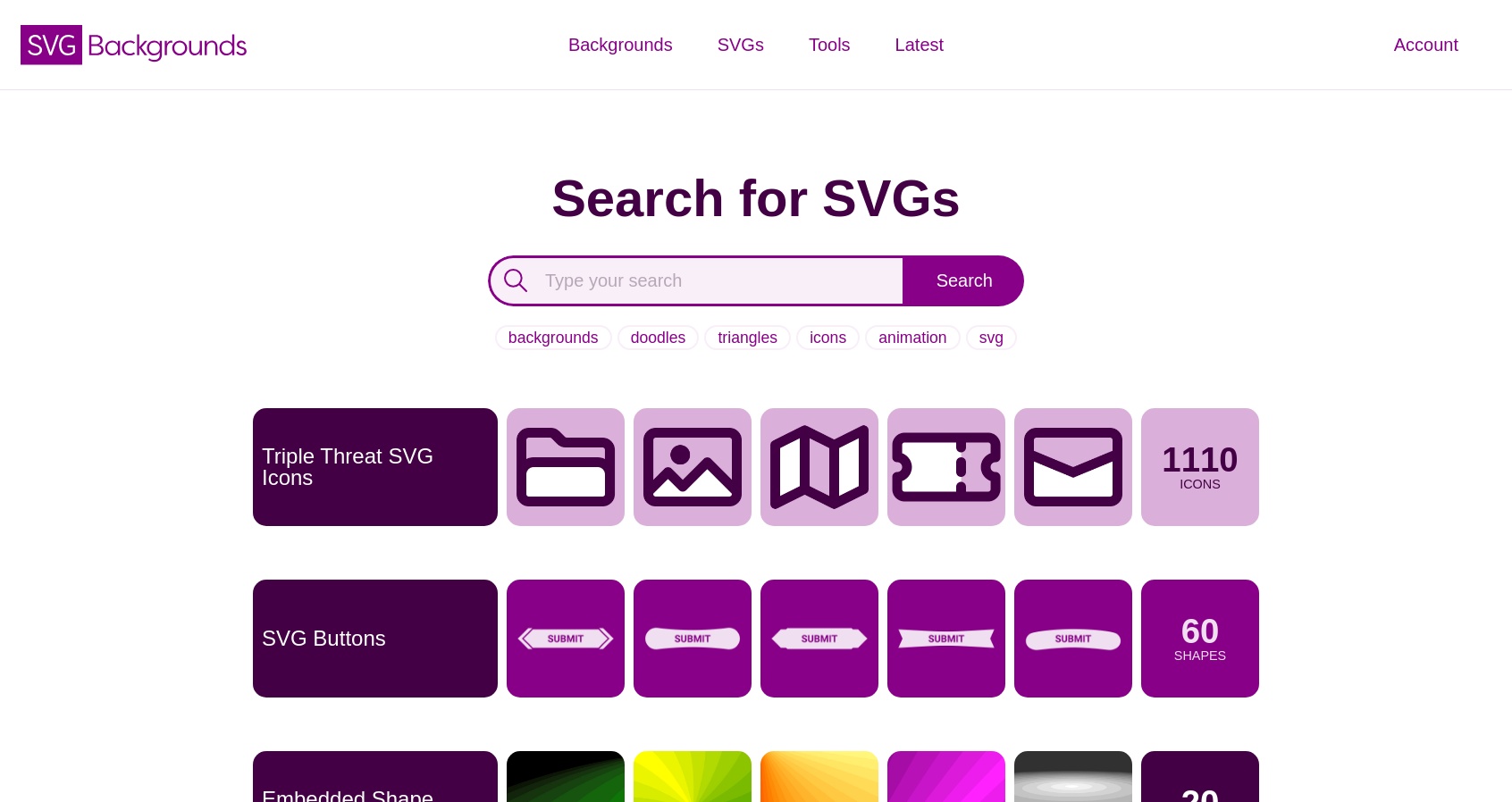
click at [664, 266] on input "text" at bounding box center [696, 280] width 417 height 51
type input "forward"
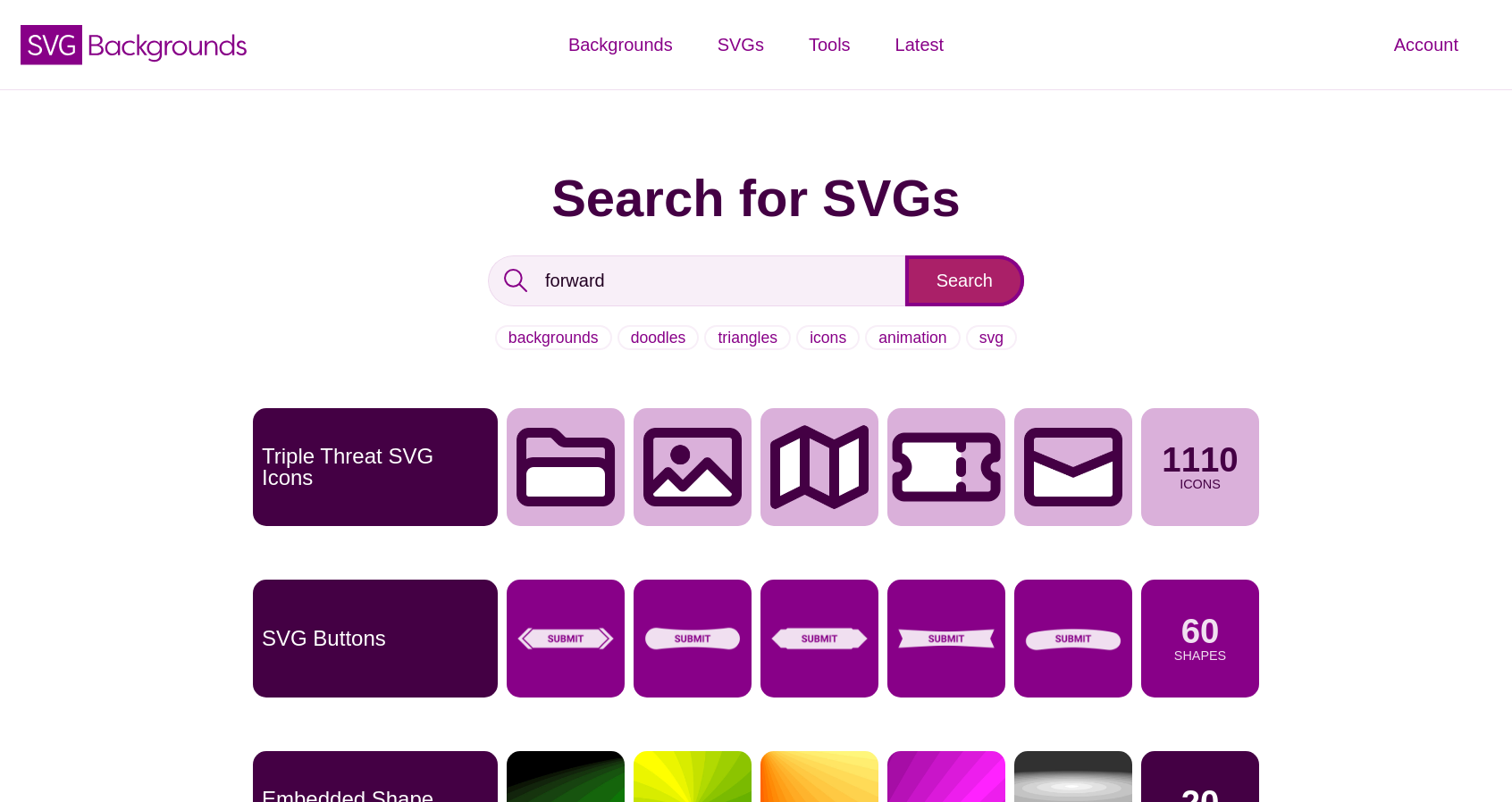
click at [953, 293] on input "Search" at bounding box center [965, 280] width 119 height 51
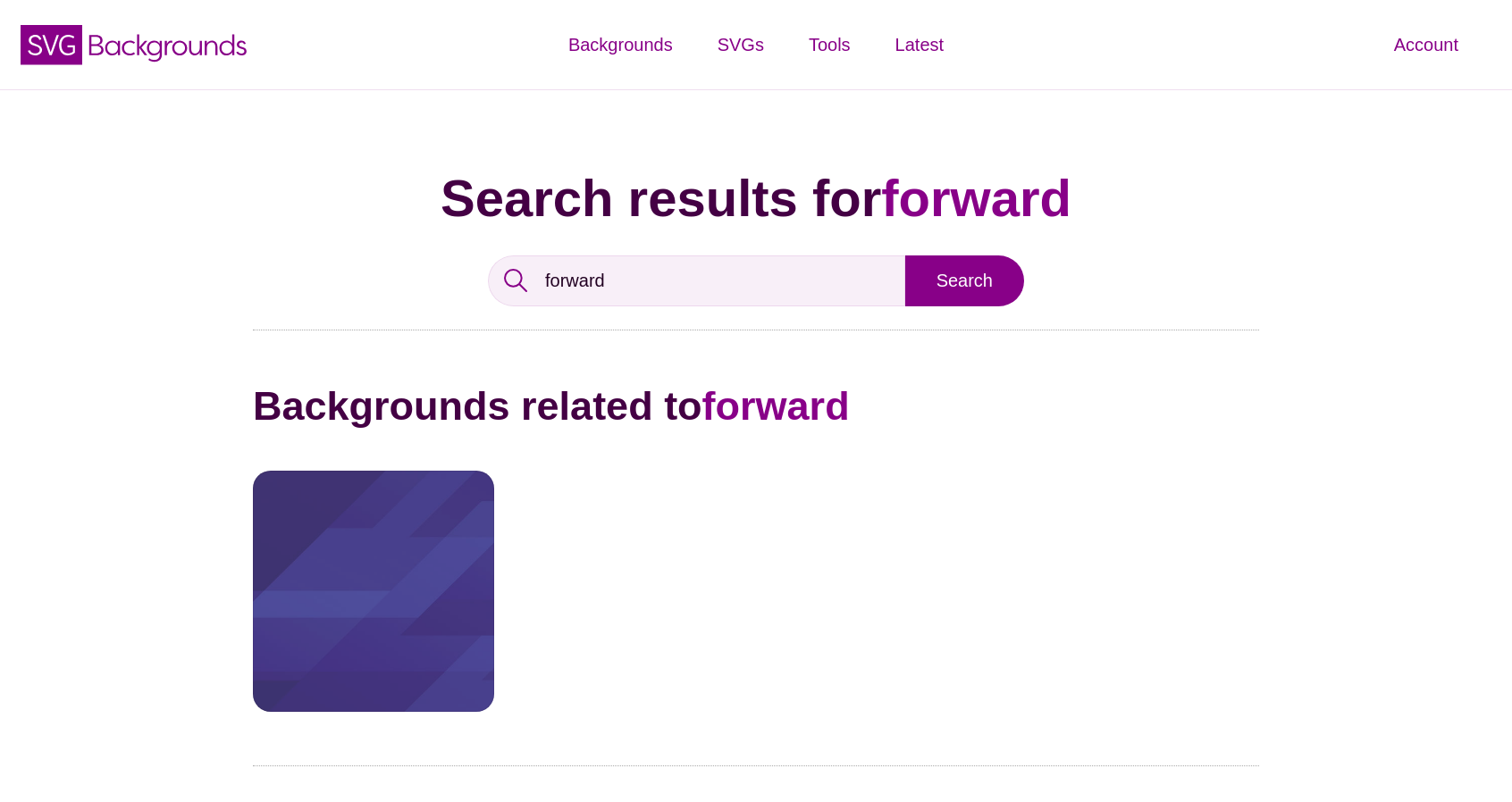
click at [408, 618] on div at bounding box center [374, 592] width 241 height 241
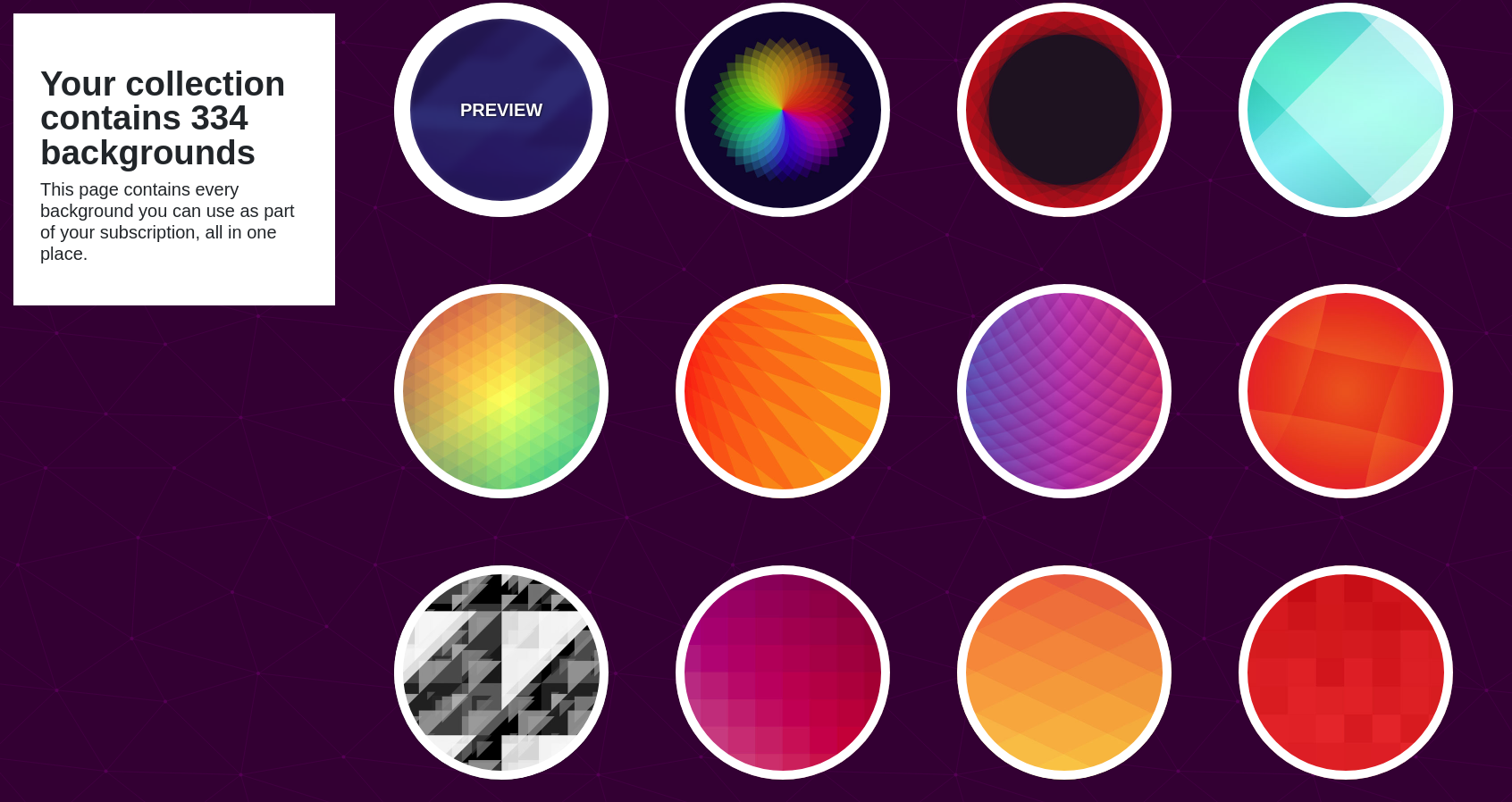
scroll to position [14000, 0]
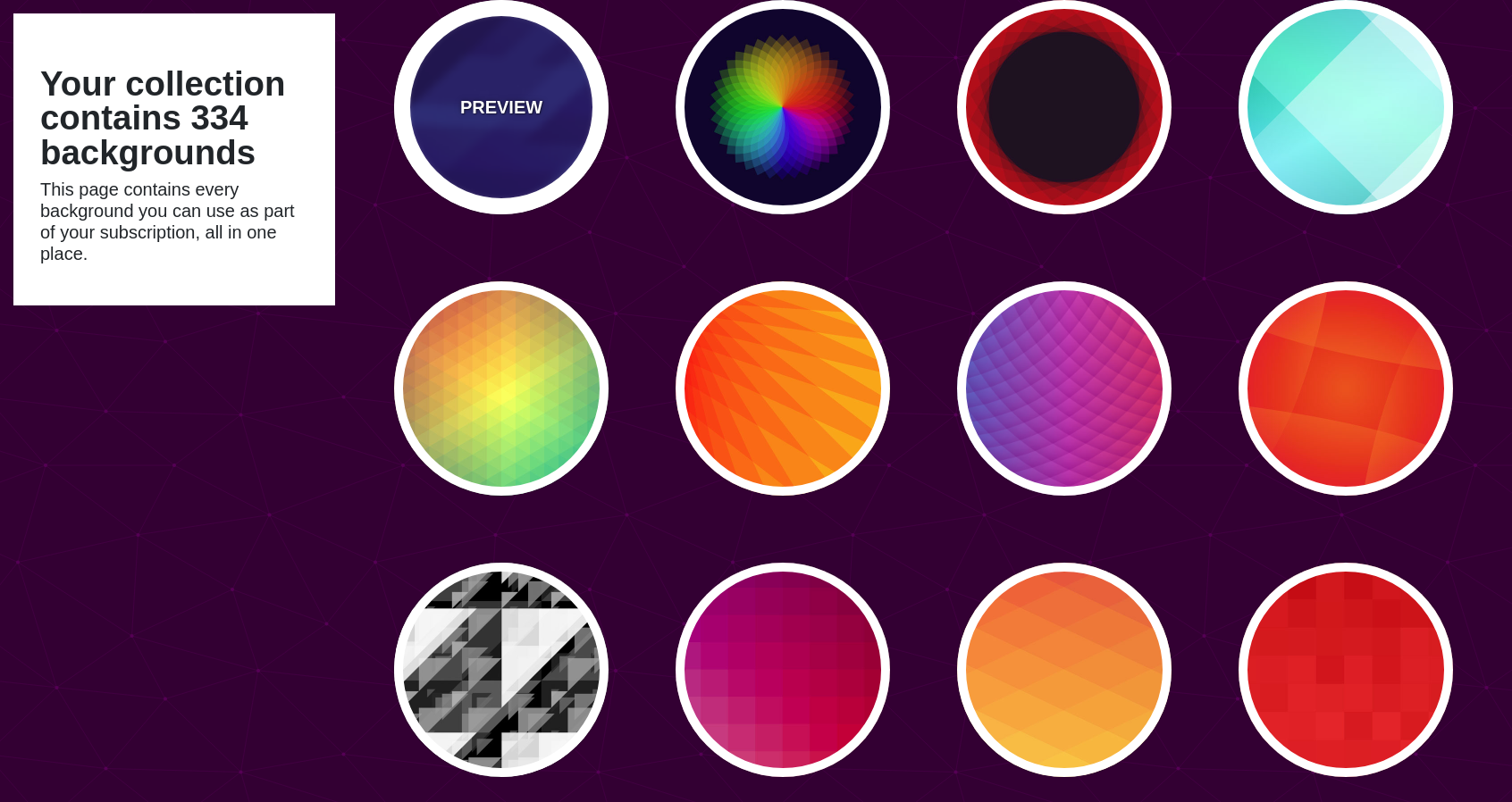
click at [515, 75] on div "PREVIEW" at bounding box center [501, 107] width 214 height 214
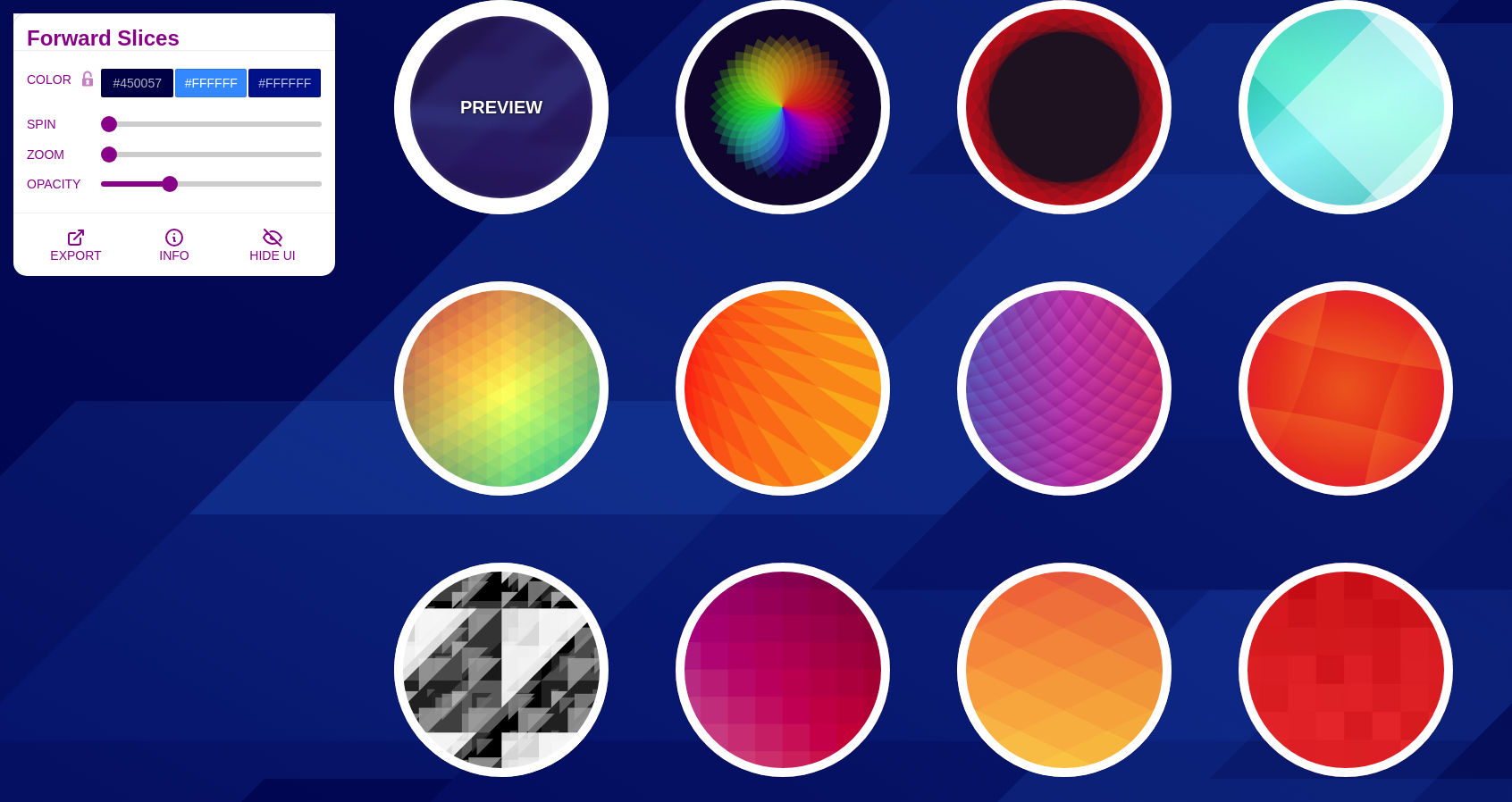
type input "#000044"
type input "#3388FF"
type input "#001188"
type input "0"
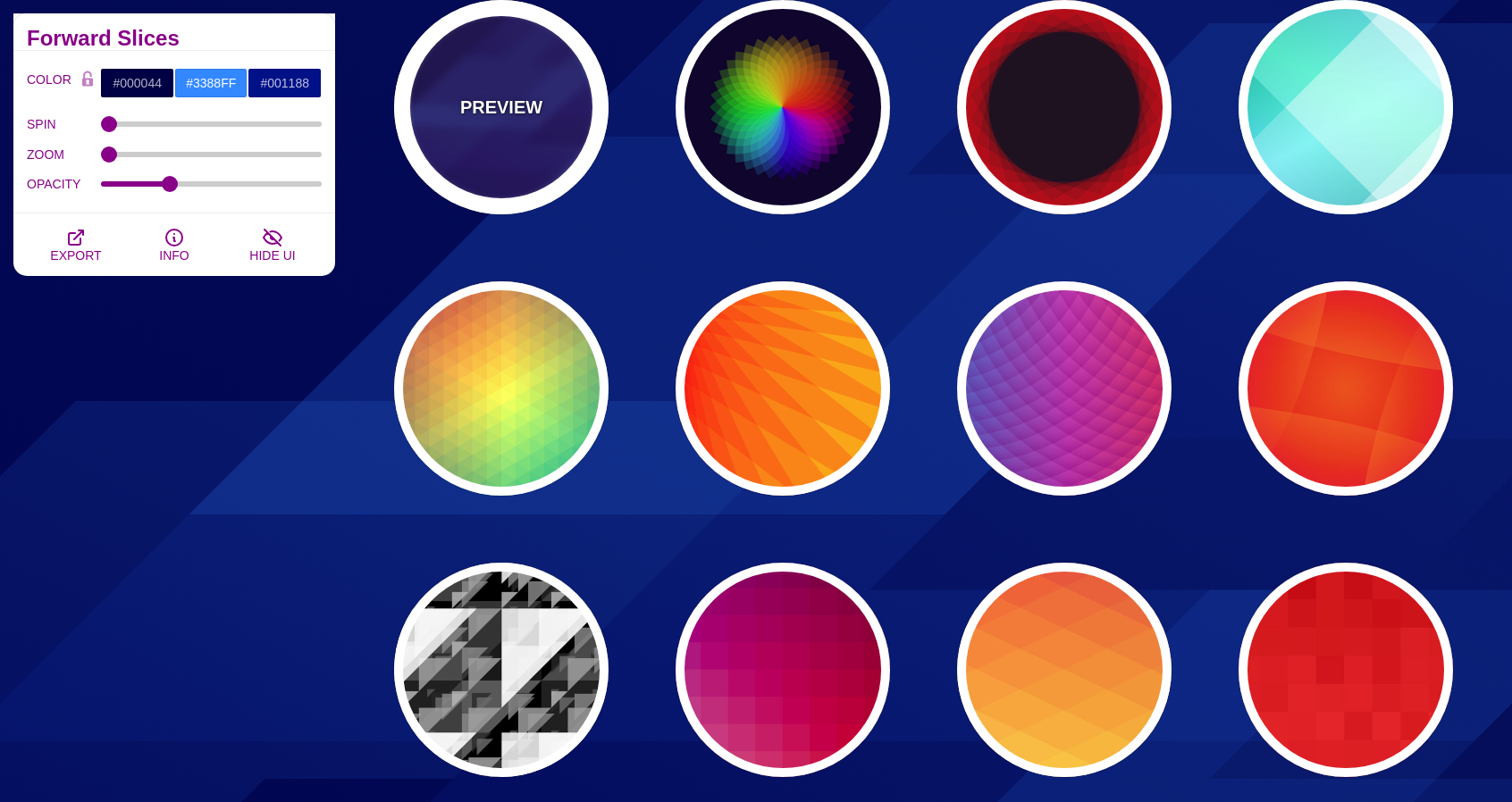
type input "0.3"
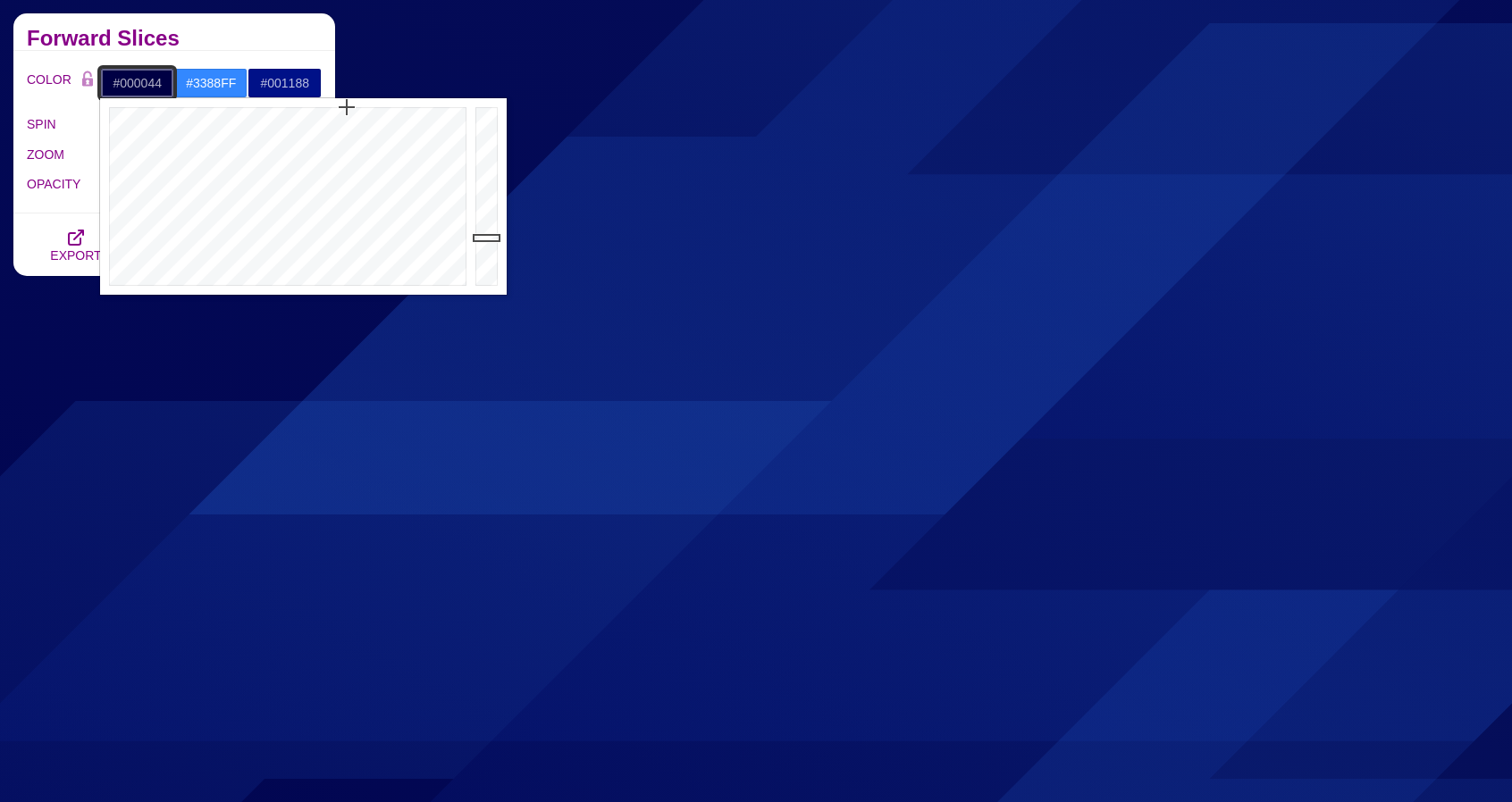
click at [135, 79] on input "#000044" at bounding box center [138, 83] width 75 height 31
paste input "3E3E3E"
type input "#3E3E3E"
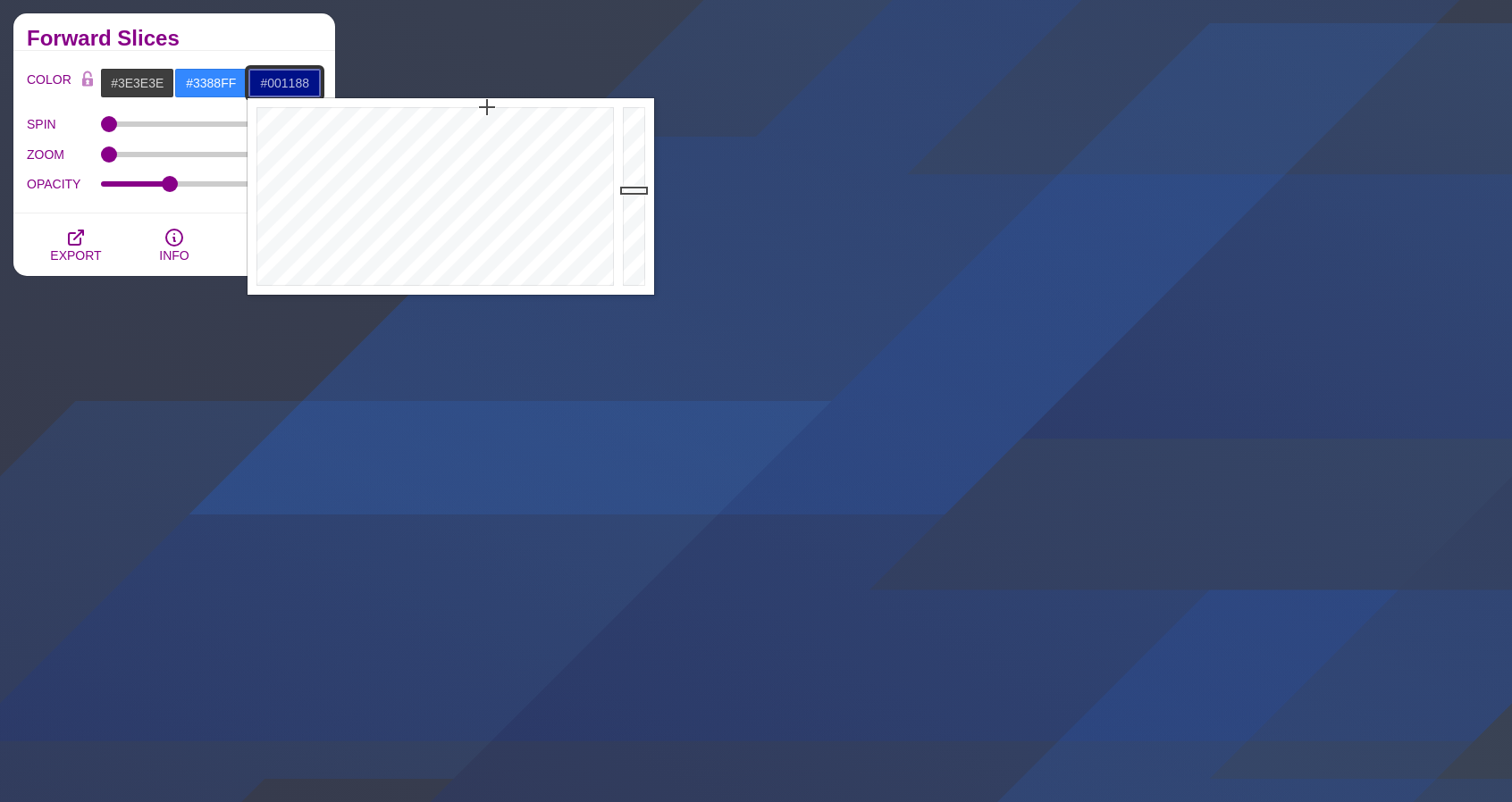
click at [301, 81] on input "#001188" at bounding box center [285, 83] width 75 height 31
paste input "4B4B4B"
type input "#4B4B4B"
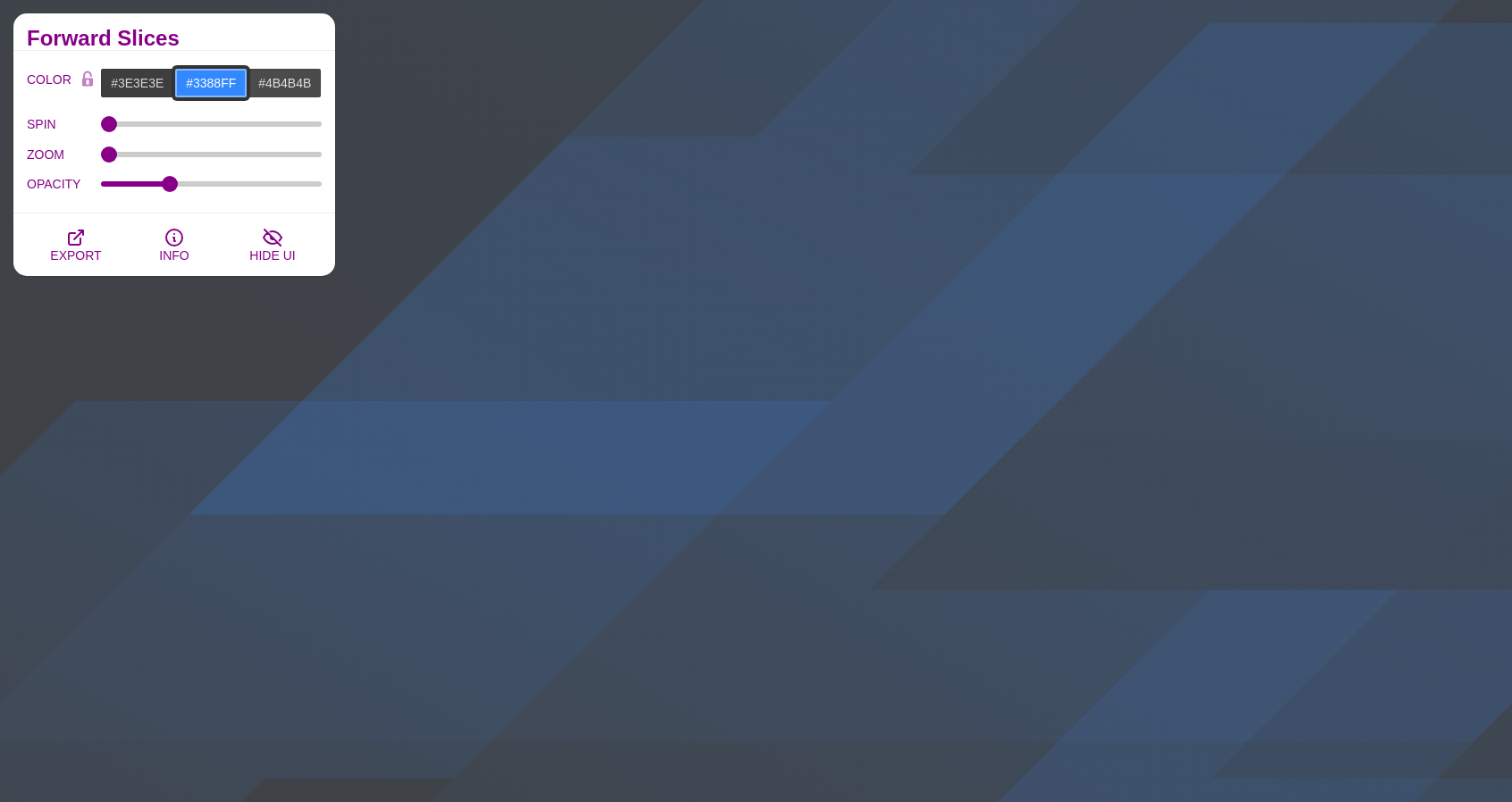
click at [202, 81] on input "#3388FF" at bounding box center [211, 83] width 75 height 31
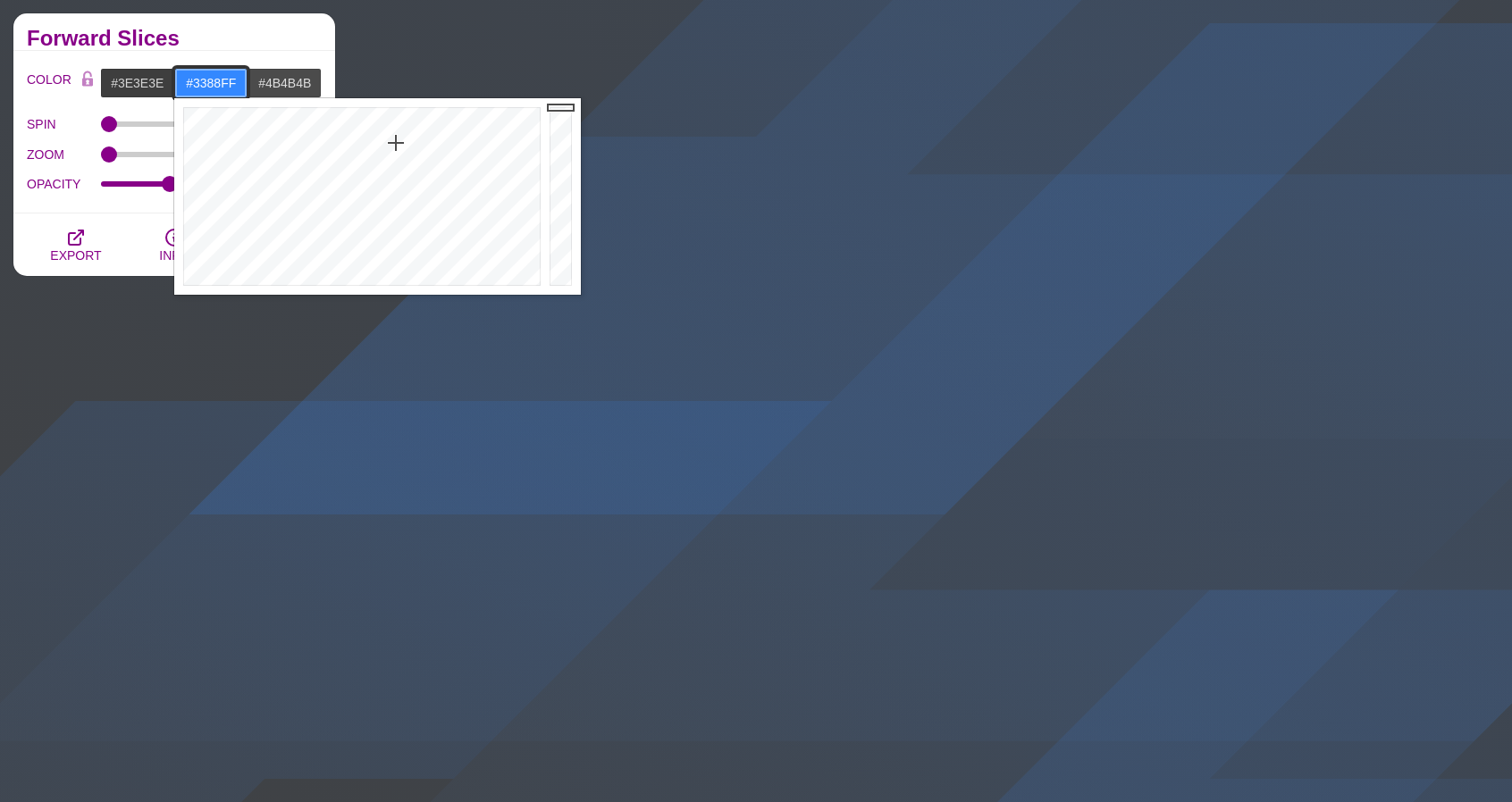
paste input "575757"
type input "#575757"
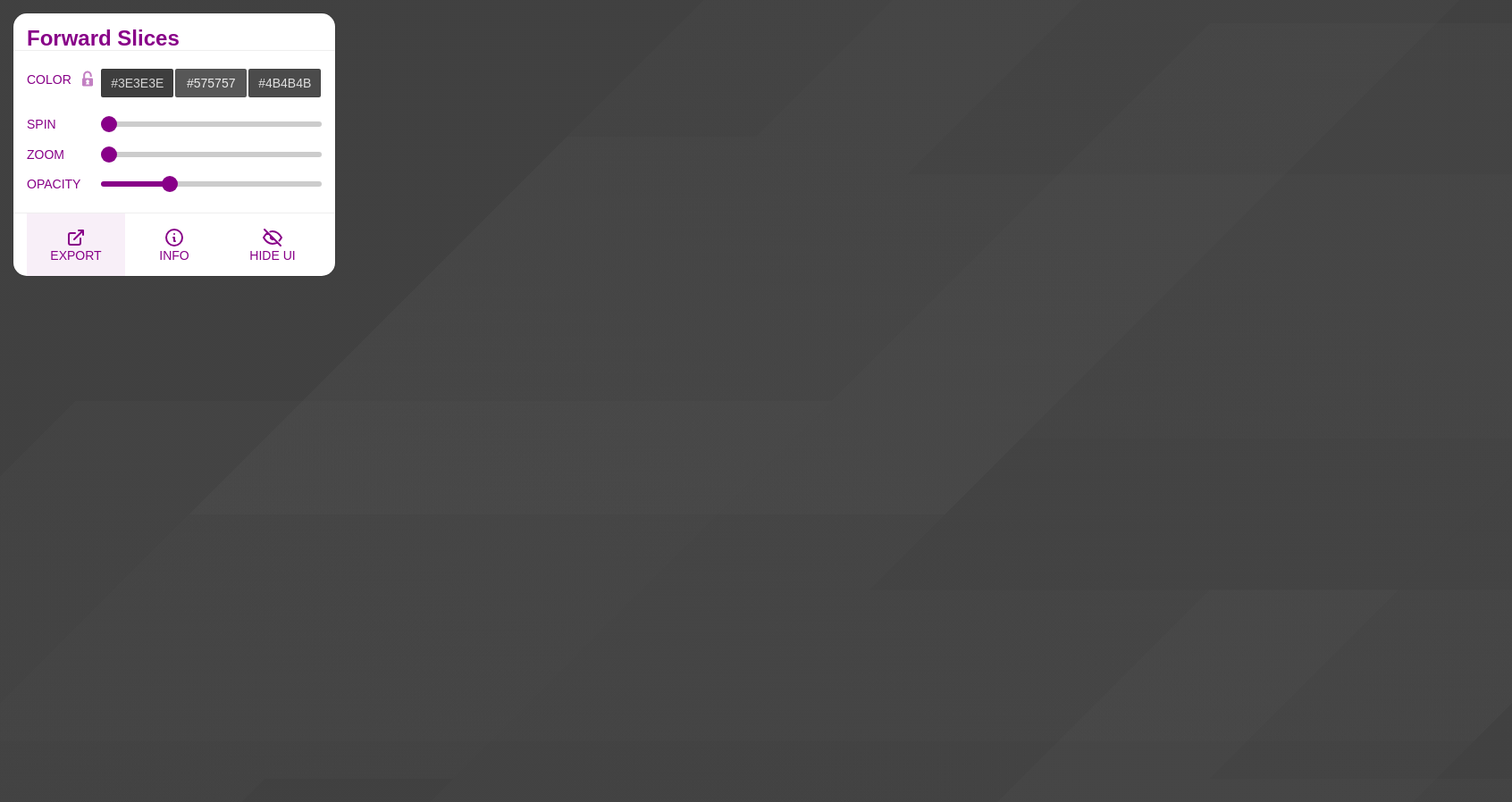
click at [85, 239] on icon "button" at bounding box center [76, 237] width 21 height 21
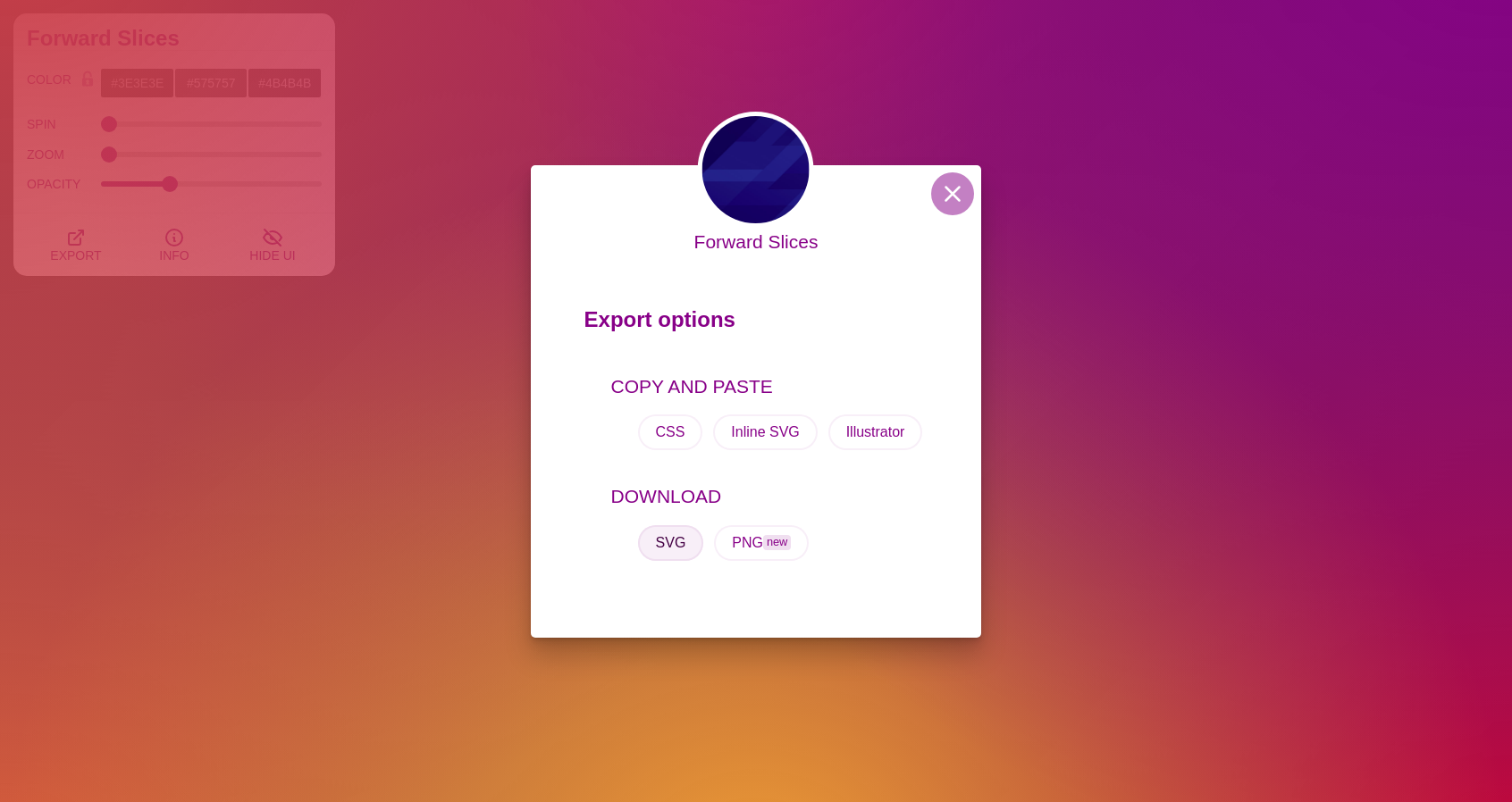
click at [678, 548] on button "SVG" at bounding box center [670, 543] width 66 height 35
